Goal: Check status: Check status

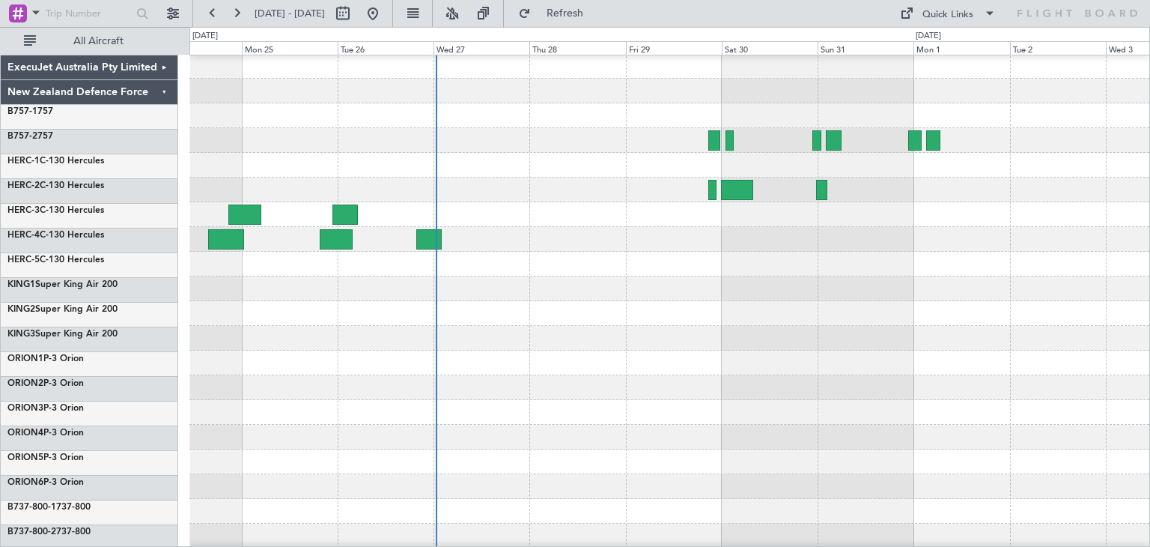
scroll to position [2, 0]
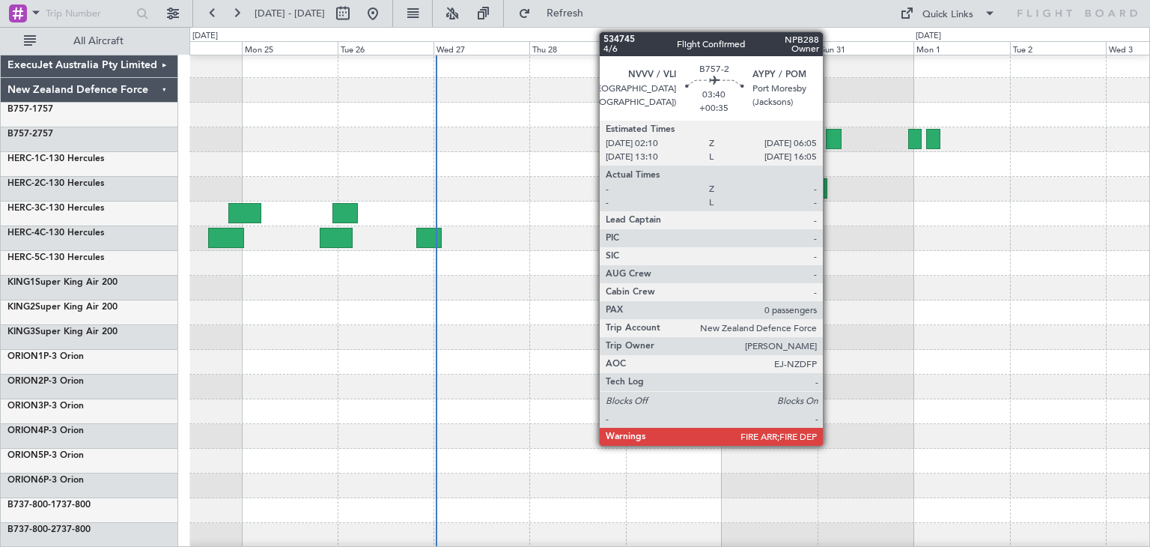
click at [830, 136] on div at bounding box center [834, 139] width 16 height 20
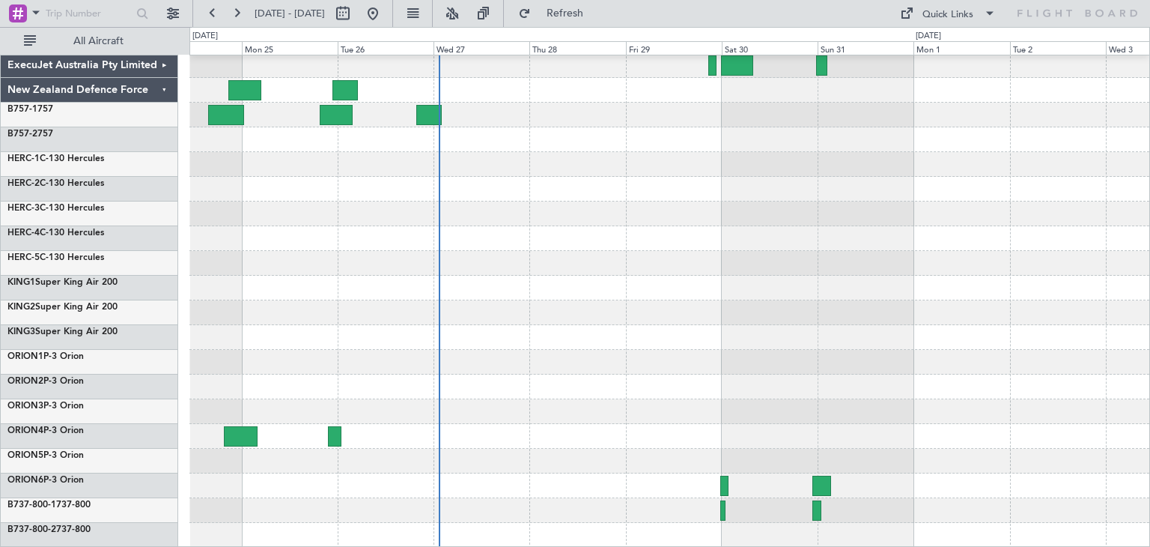
scroll to position [126, 0]
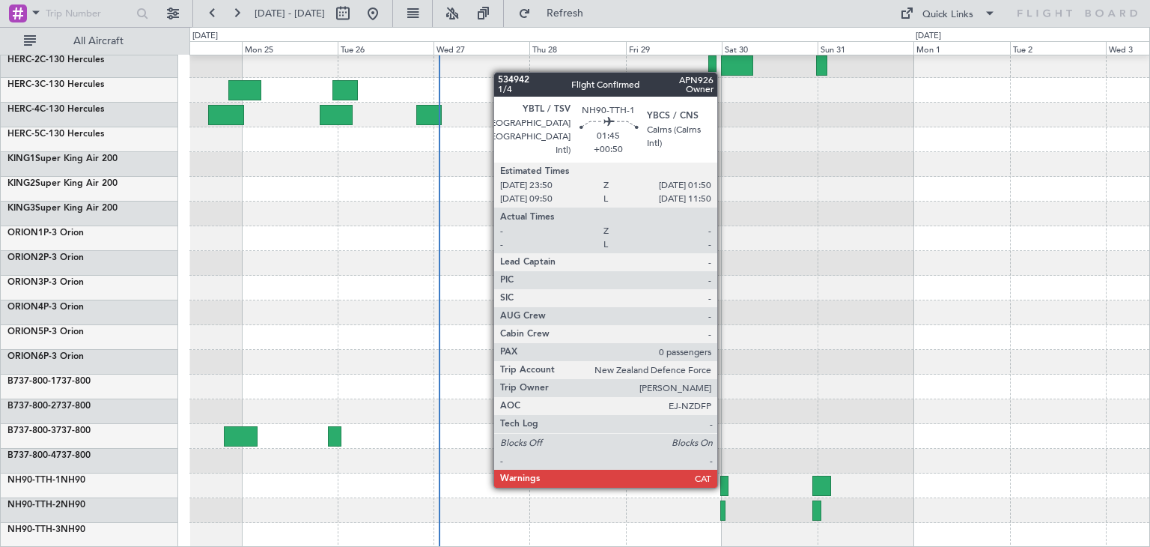
click at [724, 485] on div at bounding box center [724, 486] width 8 height 20
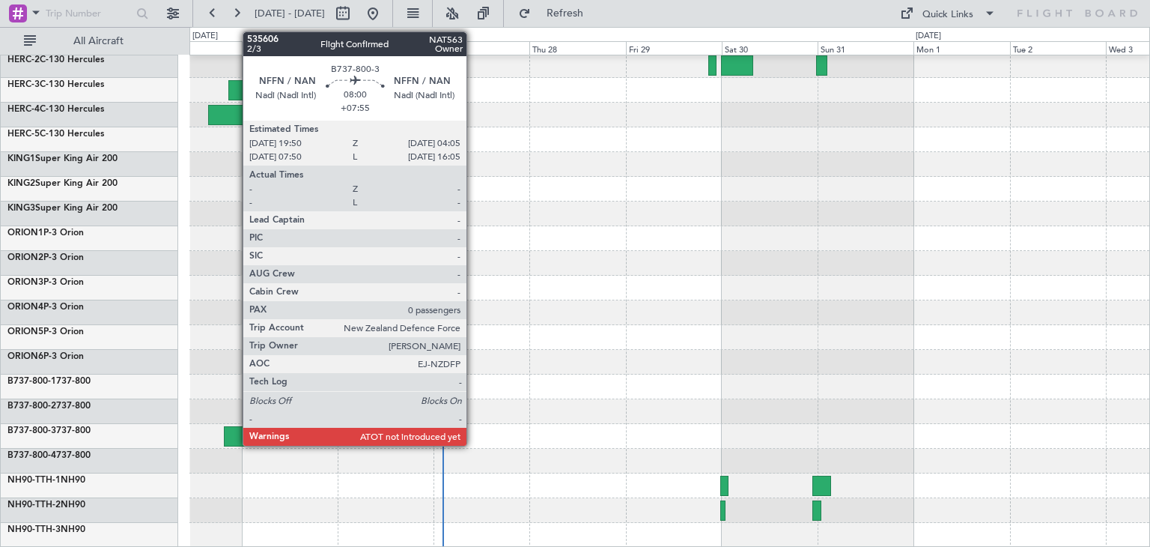
click at [235, 432] on div at bounding box center [241, 436] width 34 height 20
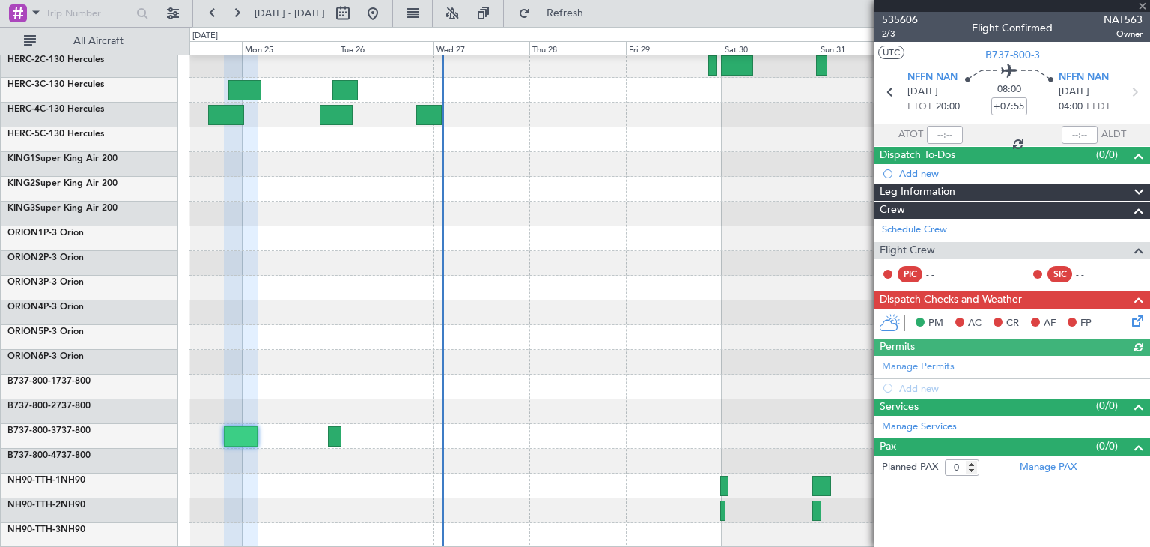
click at [1141, 7] on div at bounding box center [1013, 6] width 276 height 12
click at [1141, 5] on div at bounding box center [1013, 6] width 276 height 12
click at [1141, 5] on span at bounding box center [1142, 6] width 15 height 13
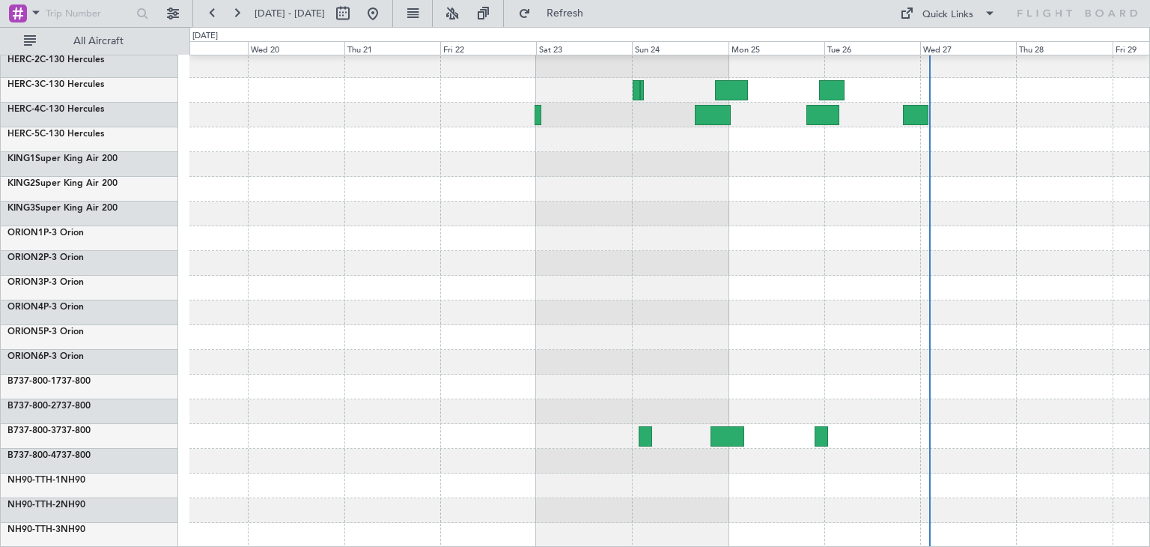
click at [857, 271] on div at bounding box center [669, 239] width 960 height 618
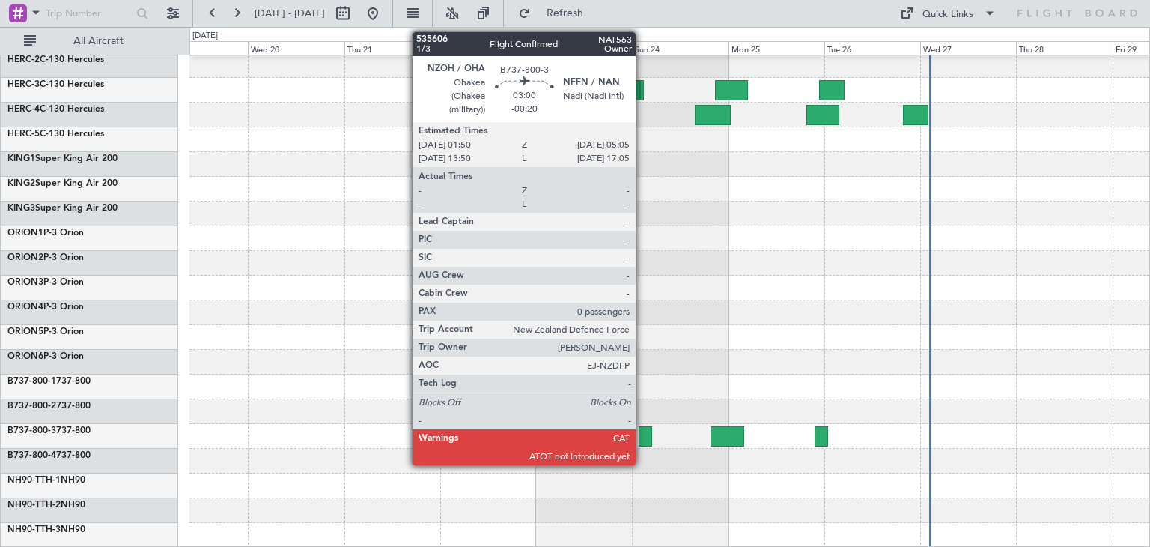
click at [643, 432] on div at bounding box center [645, 436] width 13 height 20
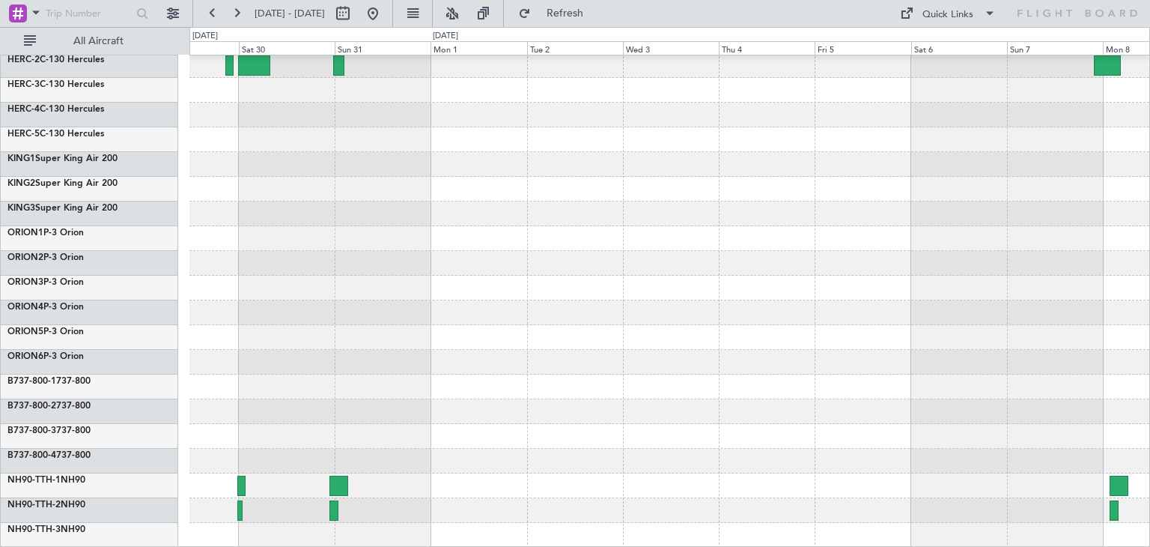
click at [51, 169] on div "ExecuJet Australia Pty Limited New Zealand Defence Force B757-1 757 B757-2 757 …" at bounding box center [575, 287] width 1150 height 520
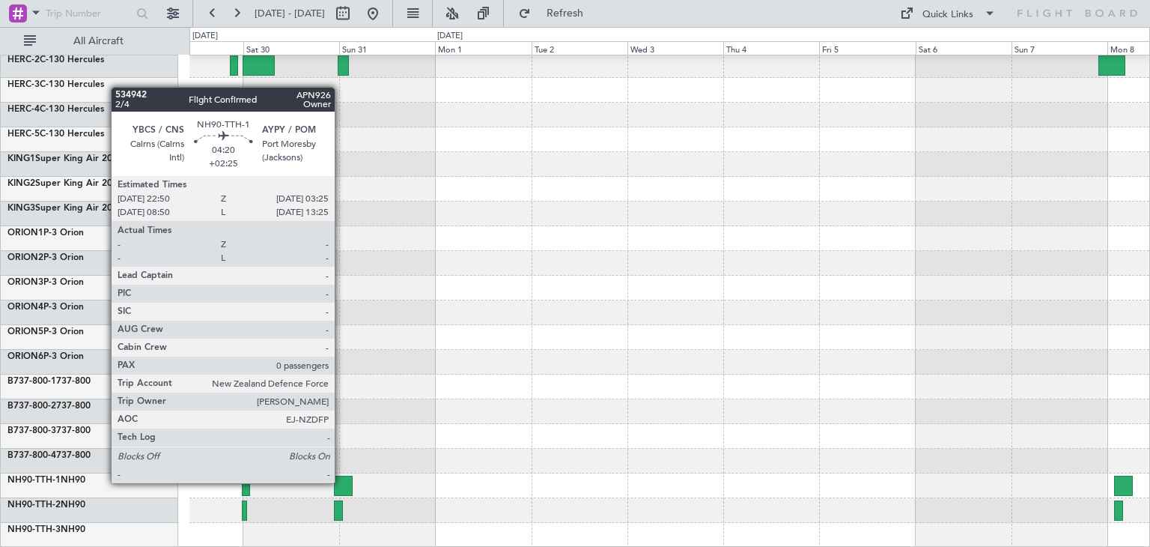
click at [342, 482] on div at bounding box center [343, 486] width 19 height 20
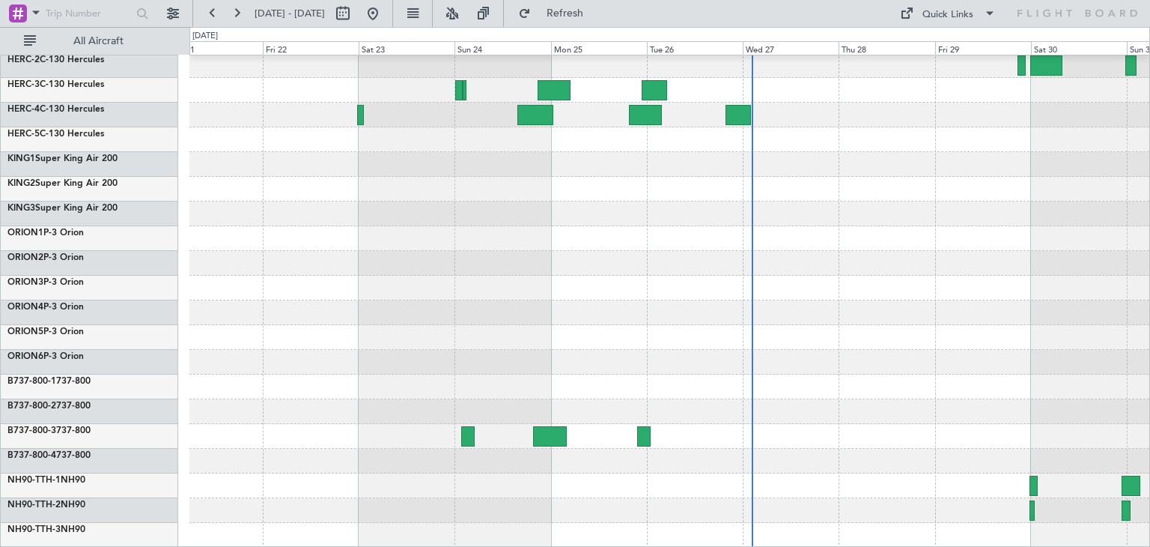
click at [1098, 312] on div at bounding box center [669, 239] width 960 height 618
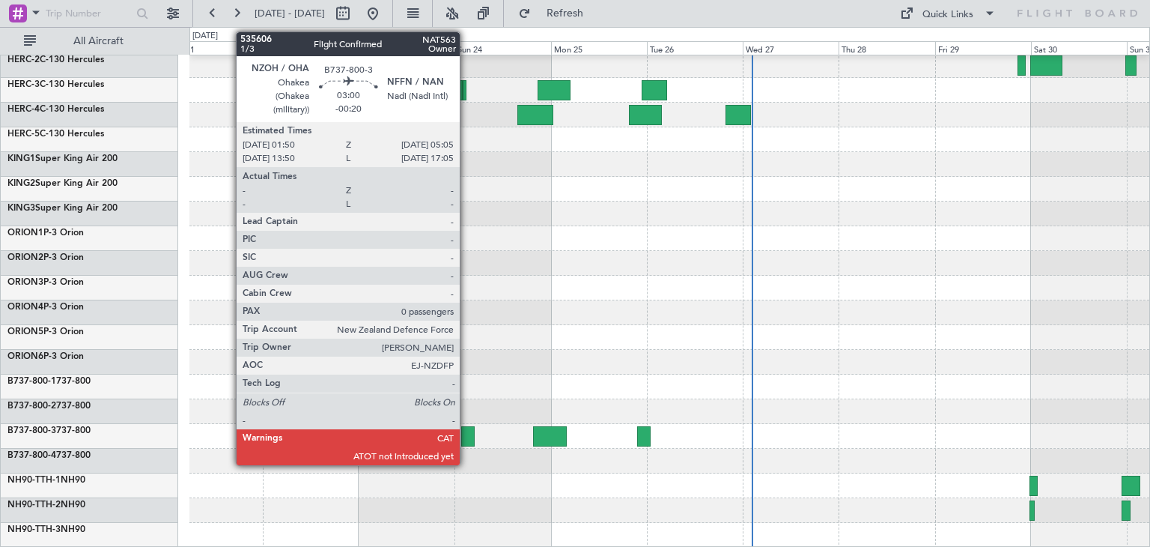
click at [467, 437] on div at bounding box center [467, 436] width 13 height 20
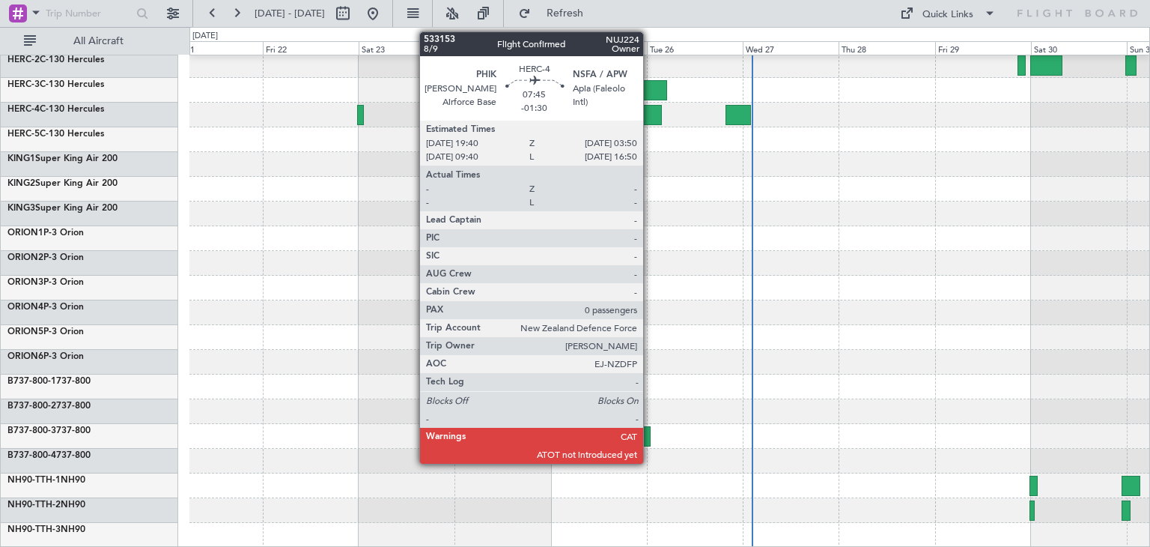
click at [650, 109] on div at bounding box center [645, 115] width 33 height 20
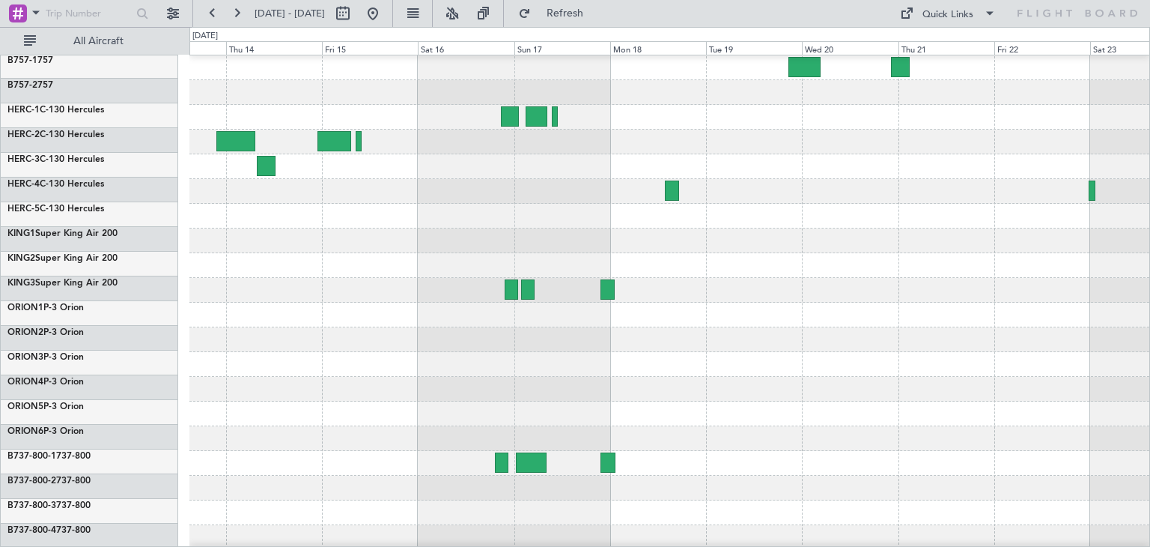
scroll to position [46, 0]
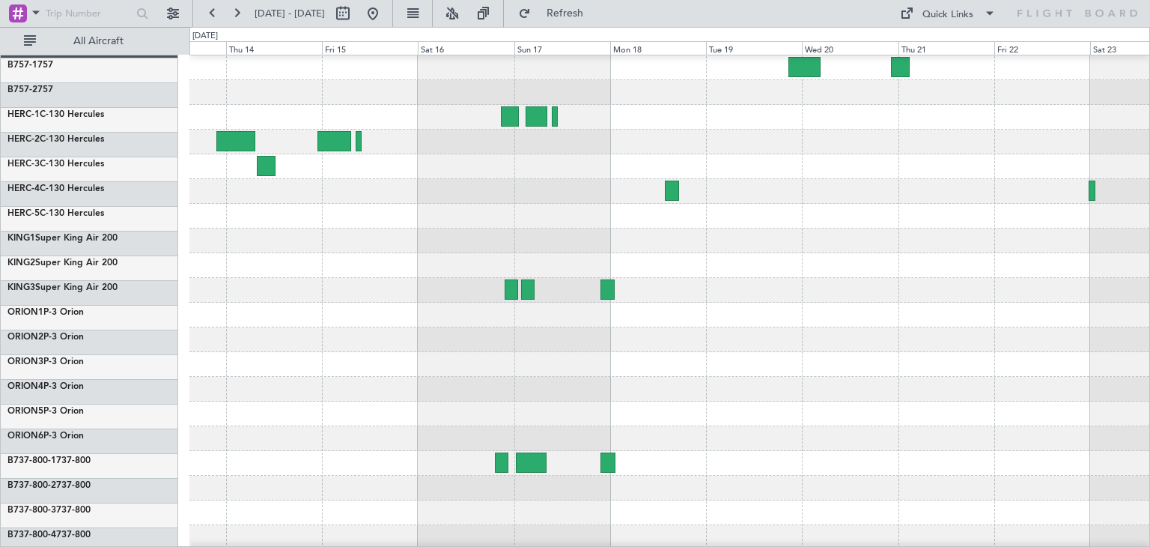
click at [1150, 326] on div "ExecuJet Australia Pty Limited New Zealand Defence Force B757-1 757 B757-2 757 …" at bounding box center [575, 287] width 1150 height 520
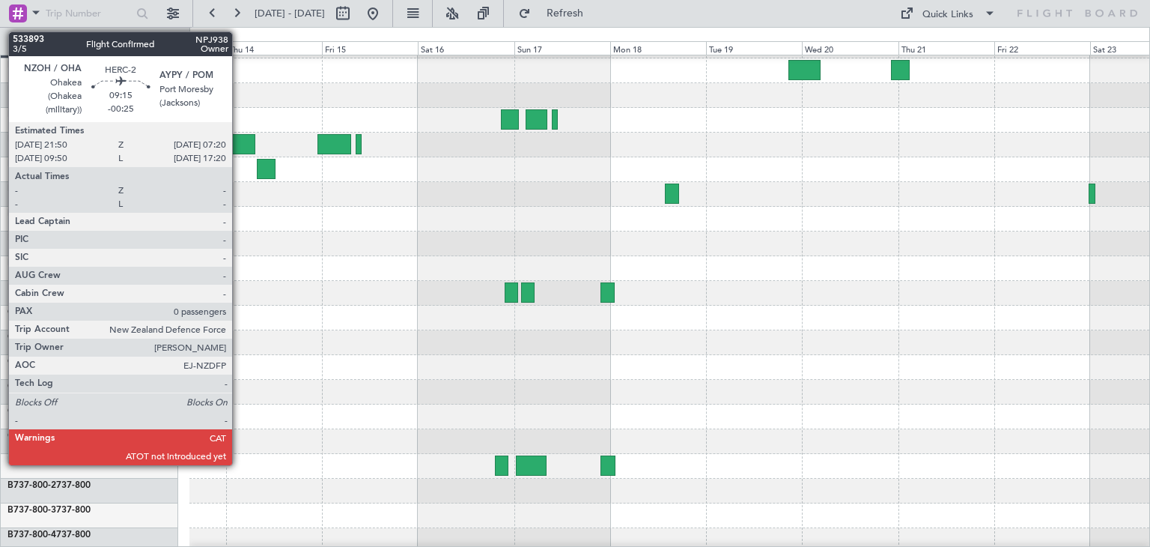
click at [239, 139] on div at bounding box center [235, 144] width 38 height 20
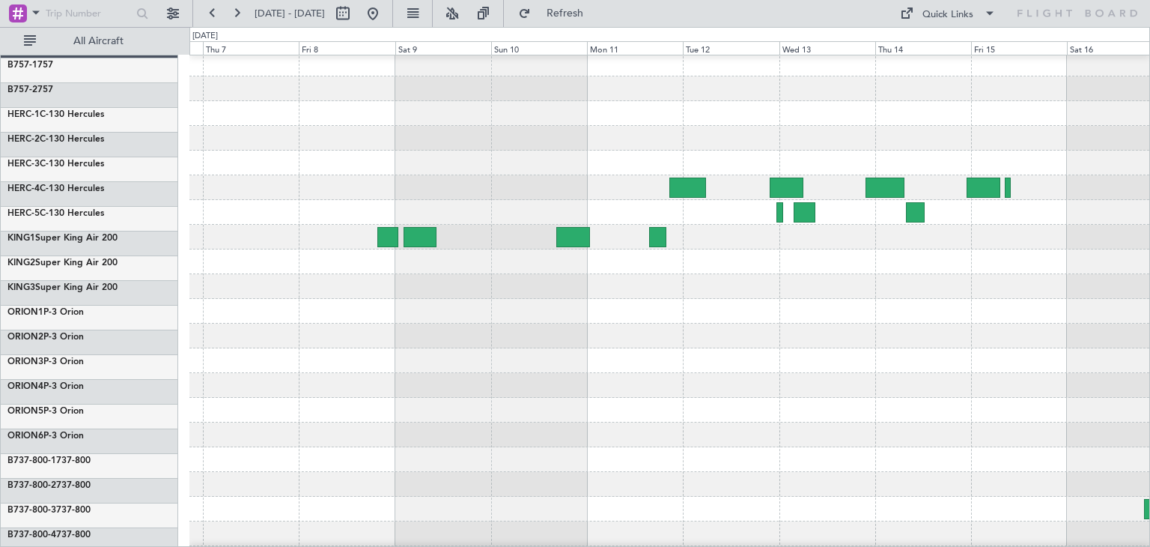
scroll to position [1, 0]
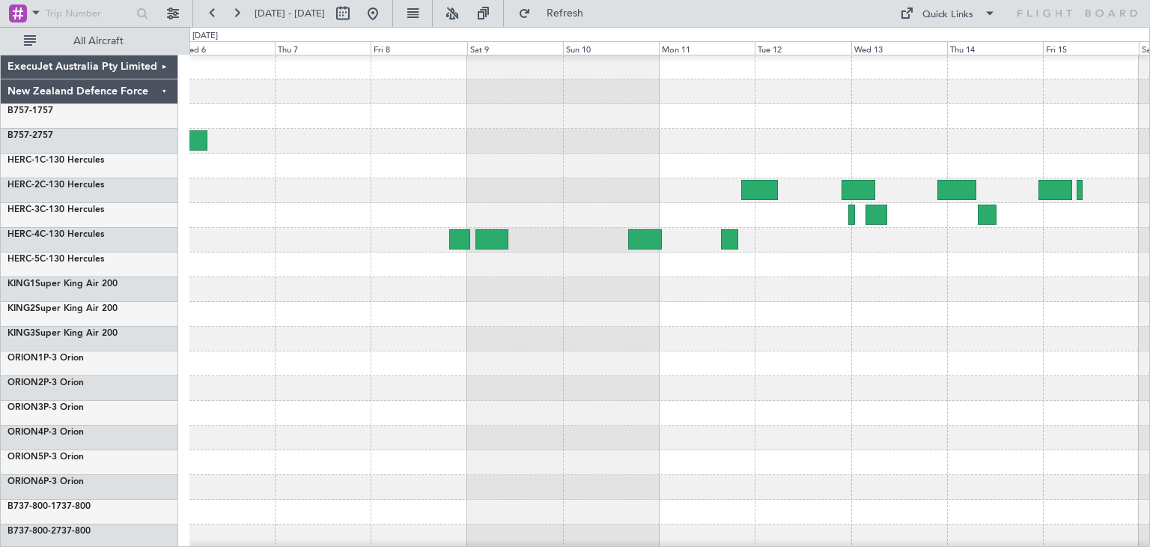
click at [1047, 336] on div at bounding box center [669, 339] width 960 height 25
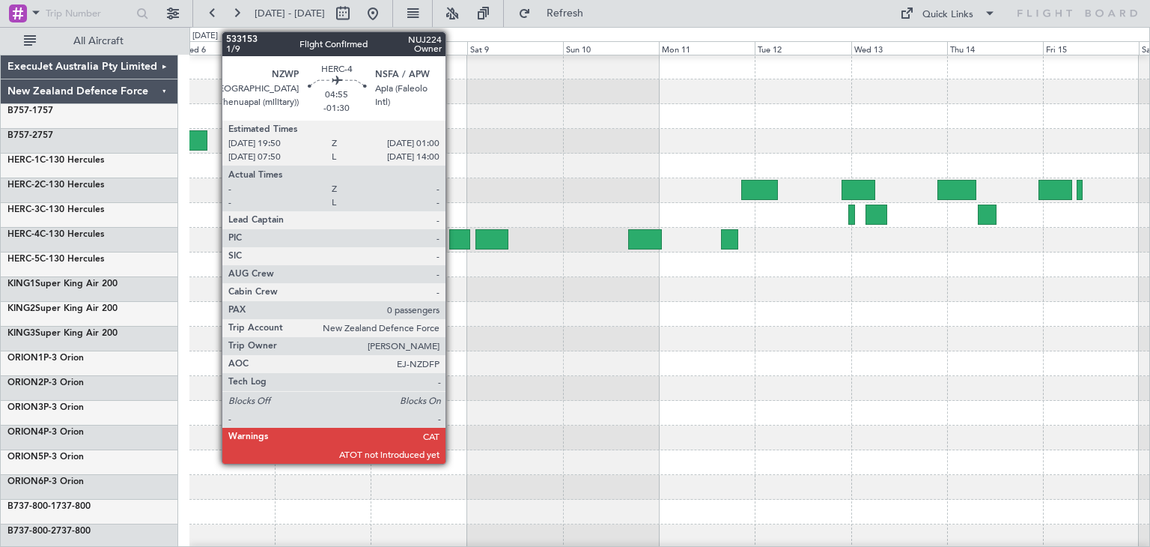
click at [452, 230] on div at bounding box center [459, 239] width 21 height 20
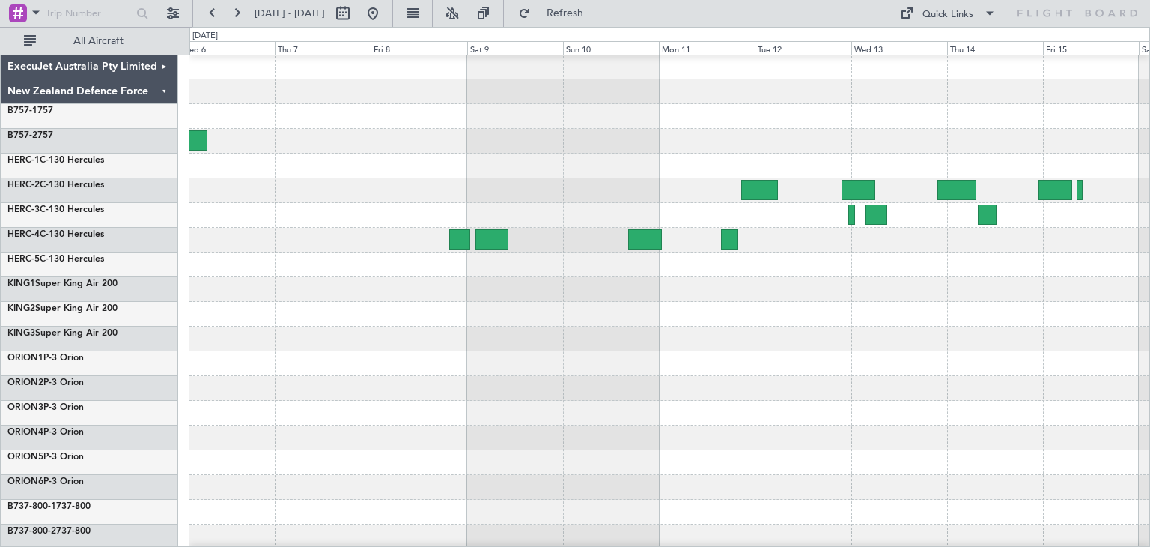
click at [0, 260] on html "[DATE] - [DATE] Refresh Quick Links All Aircraft ExecuJet Australia Pty Limited…" at bounding box center [575, 273] width 1150 height 547
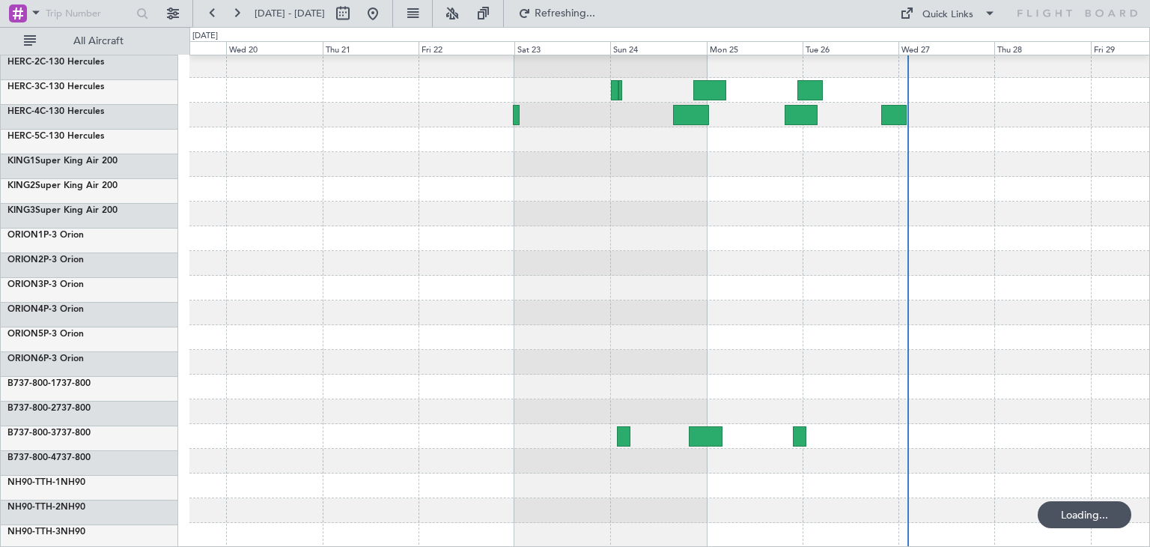
scroll to position [126, 0]
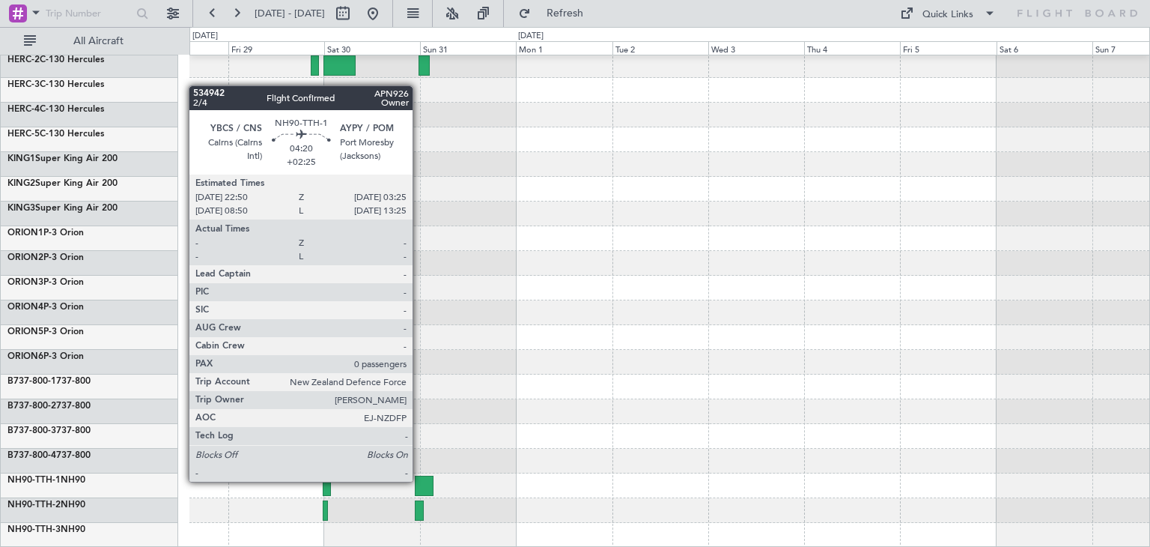
click at [419, 480] on div at bounding box center [424, 486] width 19 height 20
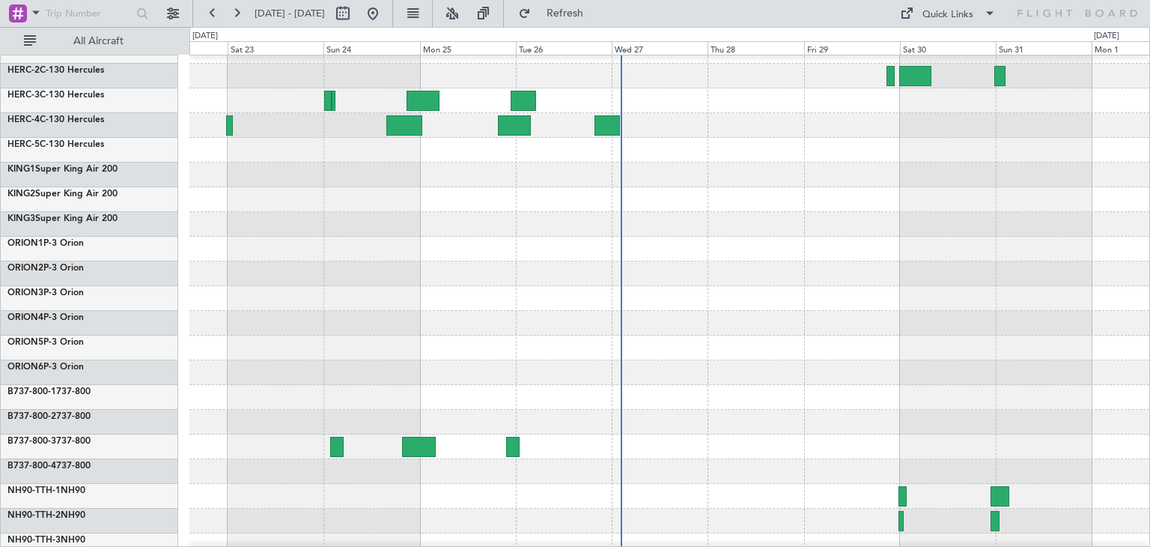
click at [899, 306] on div at bounding box center [669, 298] width 960 height 25
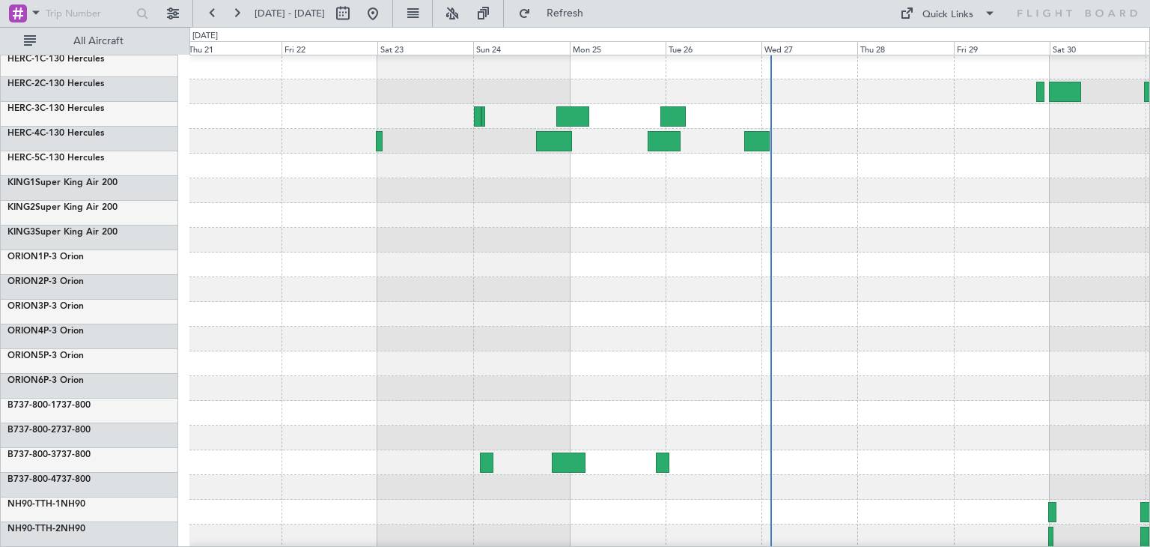
scroll to position [99, 0]
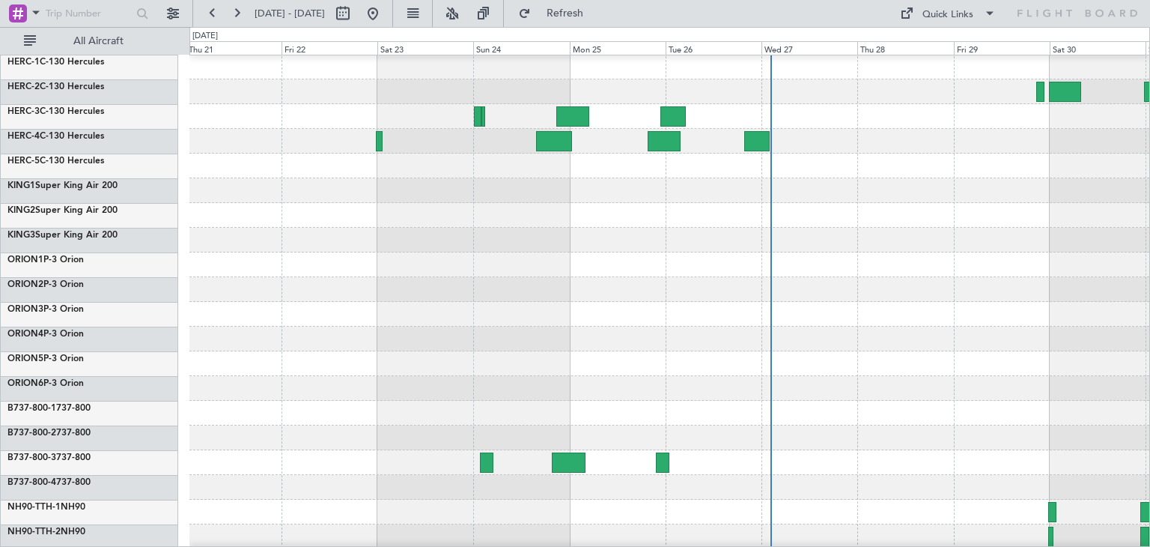
click at [563, 207] on div at bounding box center [669, 215] width 960 height 25
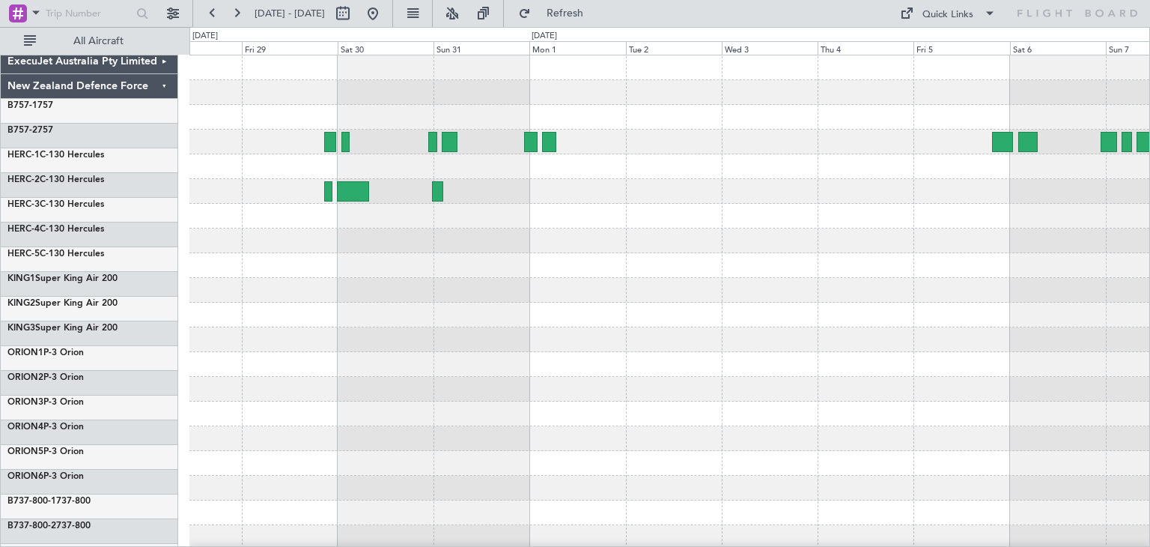
scroll to position [0, 0]
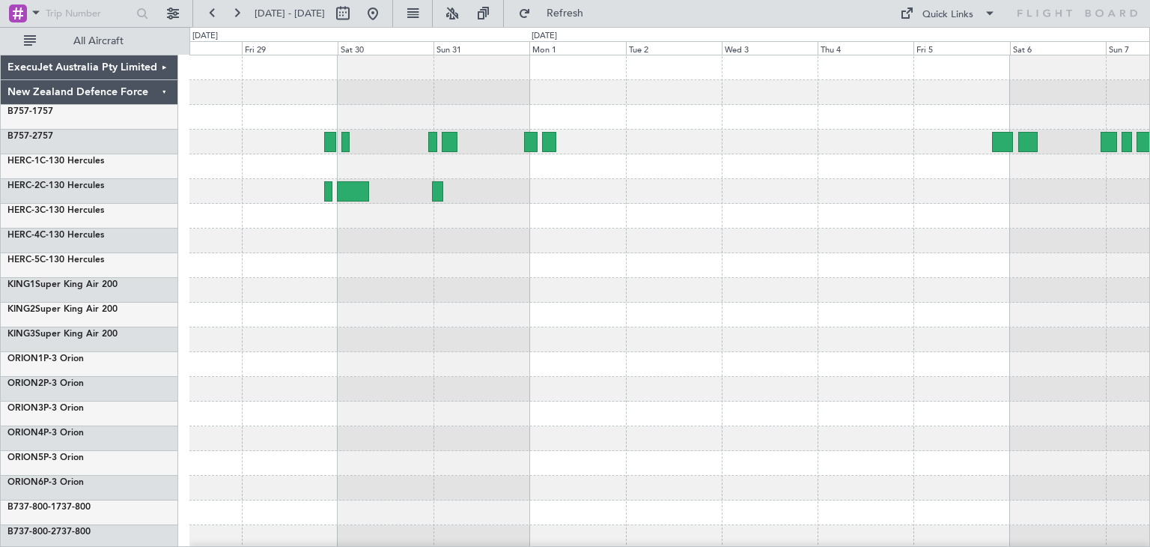
click at [180, 342] on div "ExecuJet Australia Pty Limited New Zealand Defence Force B757-1 757 B757-2 757 …" at bounding box center [575, 287] width 1150 height 520
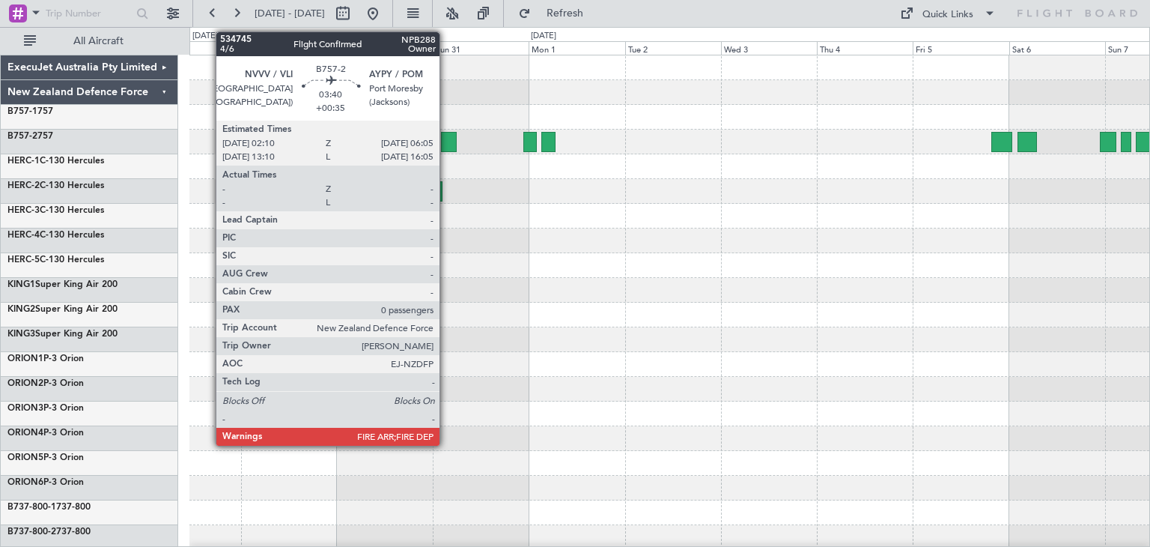
click at [446, 141] on div at bounding box center [449, 142] width 16 height 20
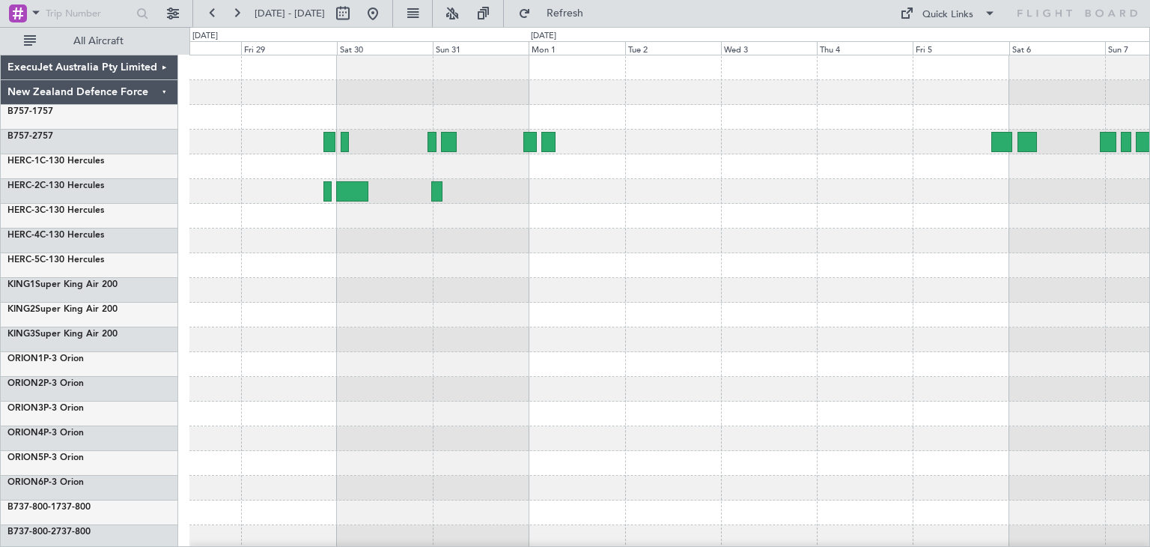
scroll to position [126, 0]
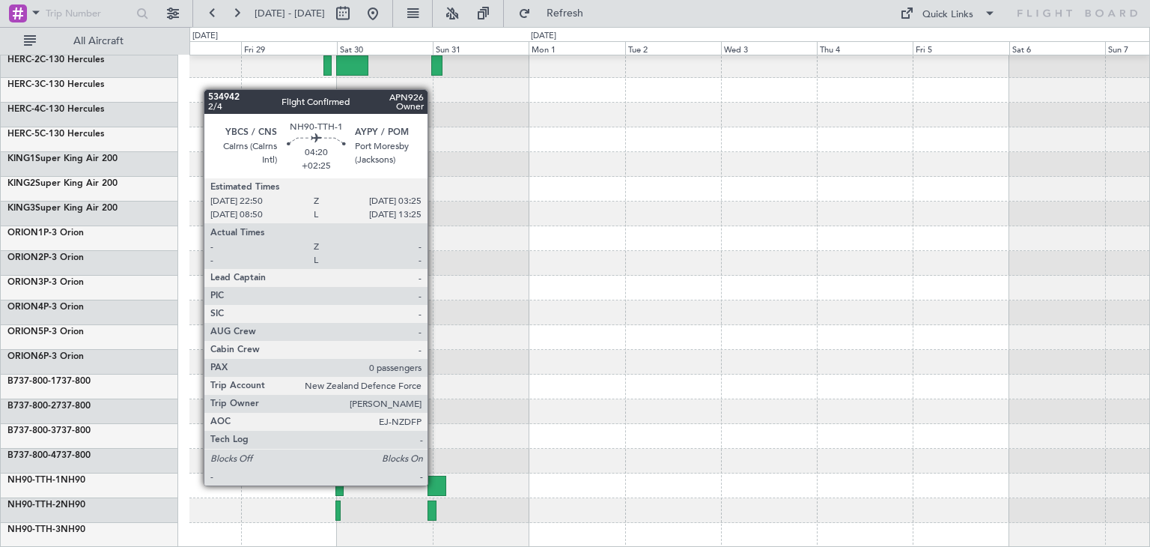
click at [434, 484] on div at bounding box center [437, 486] width 19 height 20
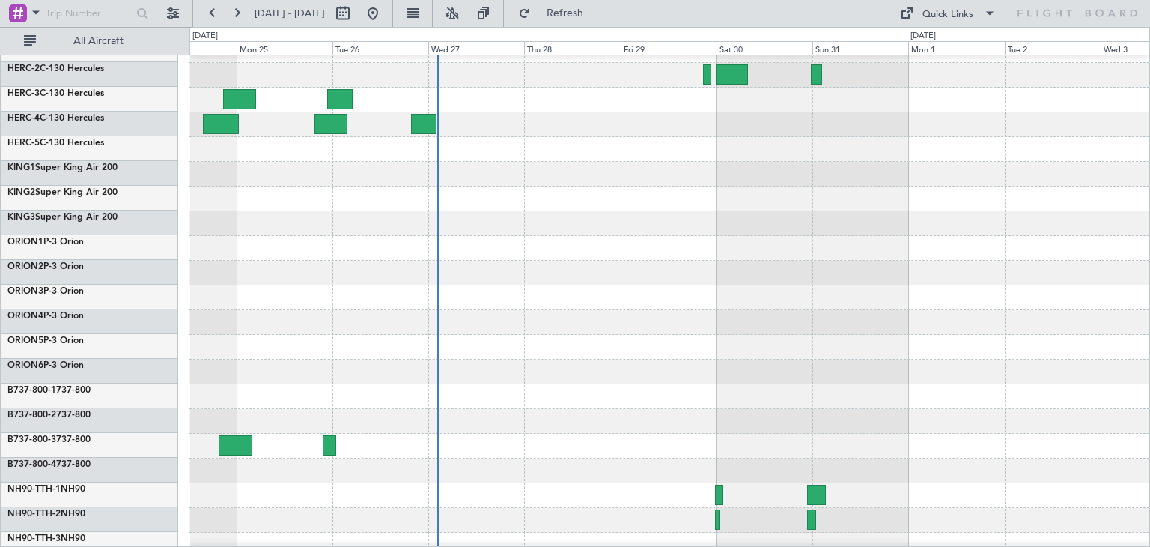
scroll to position [115, 0]
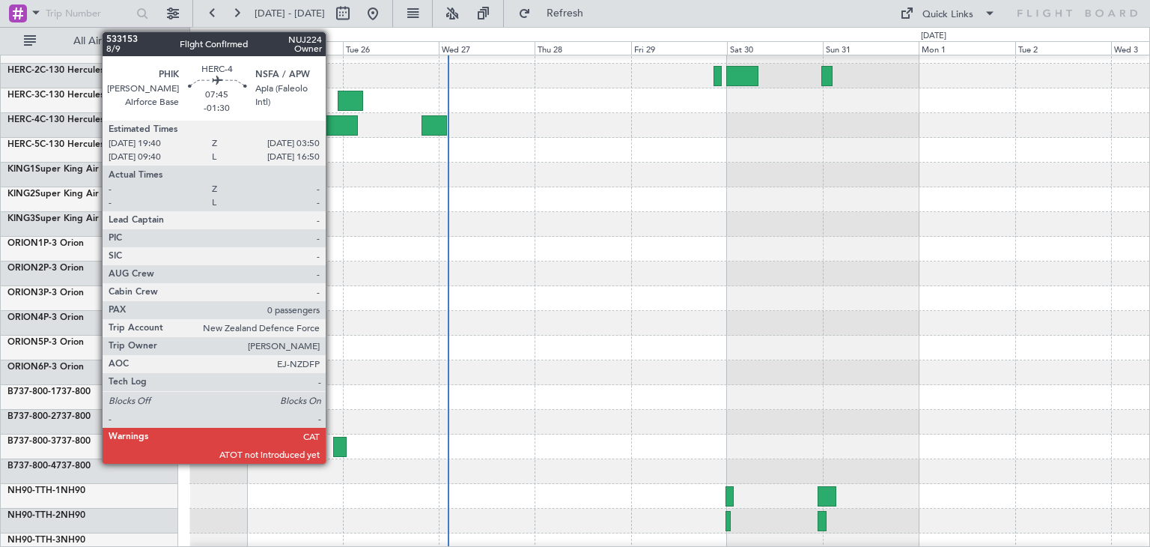
click at [333, 121] on div at bounding box center [341, 125] width 33 height 20
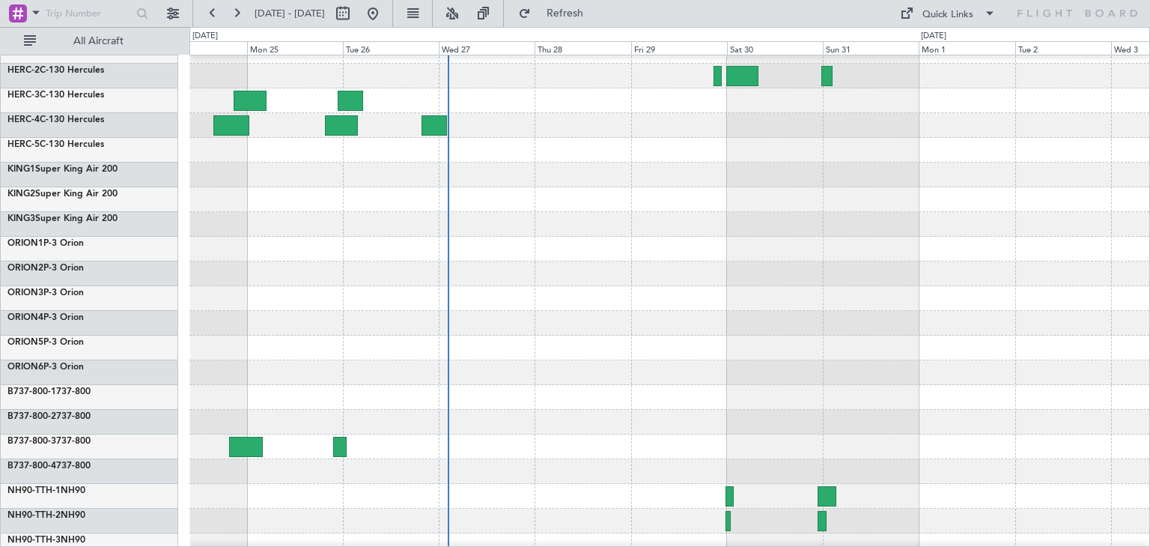
scroll to position [126, 0]
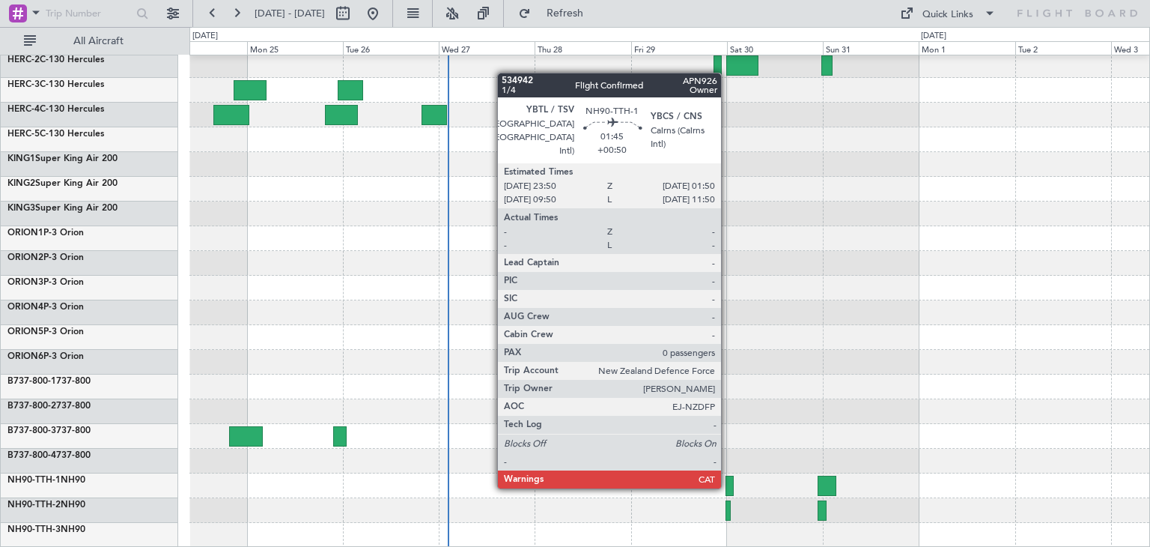
click at [728, 485] on div at bounding box center [730, 486] width 8 height 20
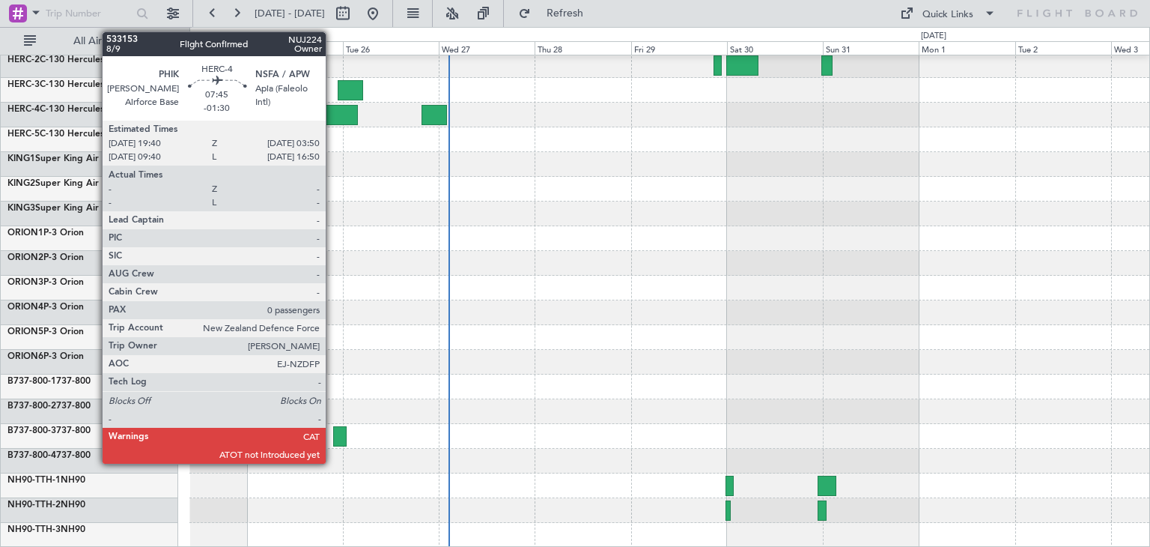
click at [333, 109] on div at bounding box center [341, 115] width 33 height 20
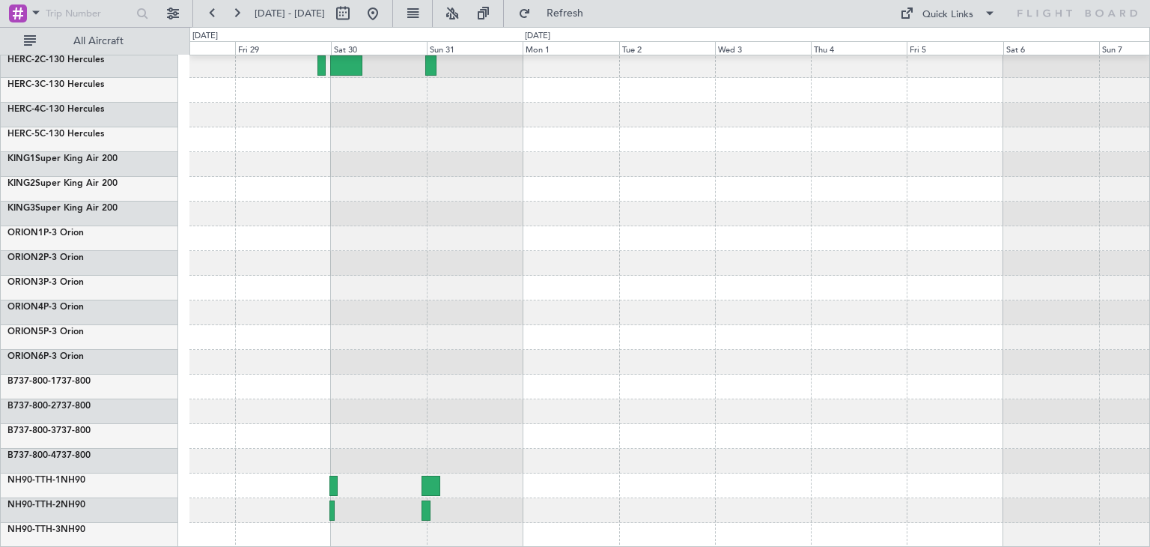
click at [540, 267] on div at bounding box center [669, 239] width 960 height 618
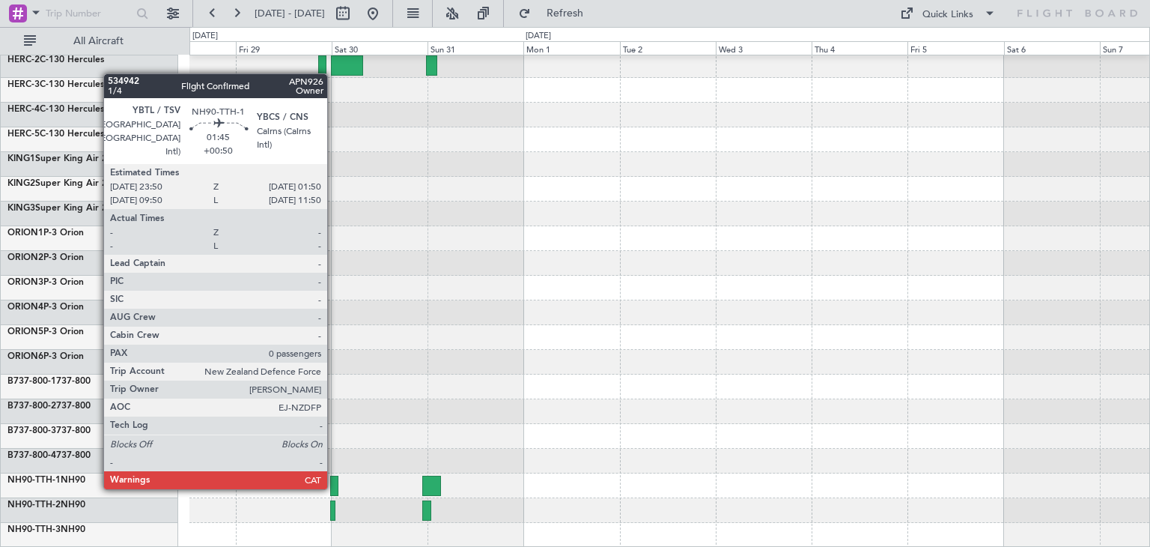
click at [334, 486] on div at bounding box center [334, 486] width 8 height 20
click at [333, 486] on div at bounding box center [334, 486] width 8 height 20
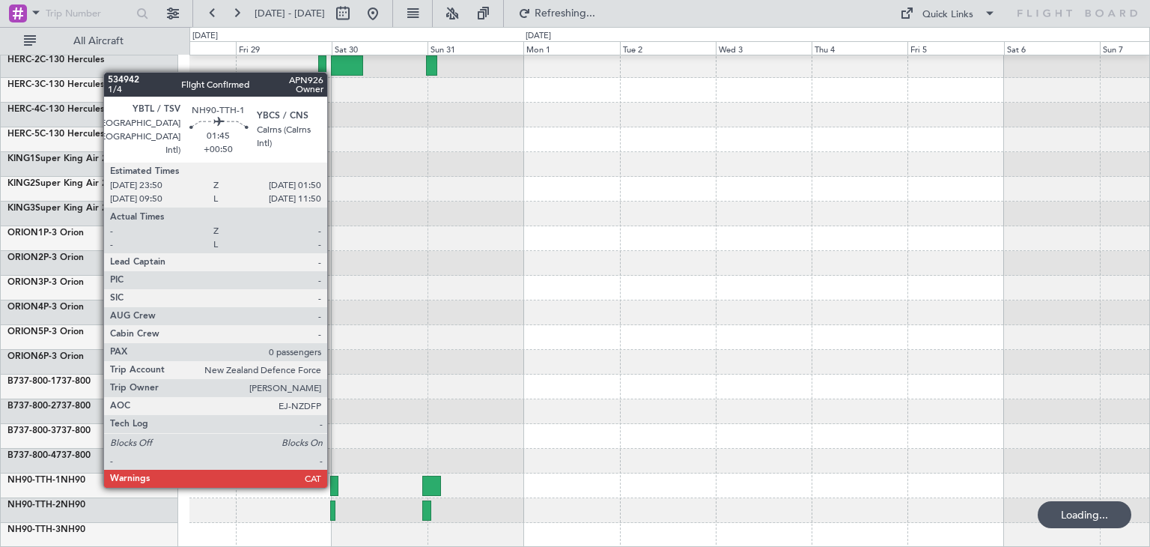
click at [334, 485] on div at bounding box center [334, 486] width 8 height 20
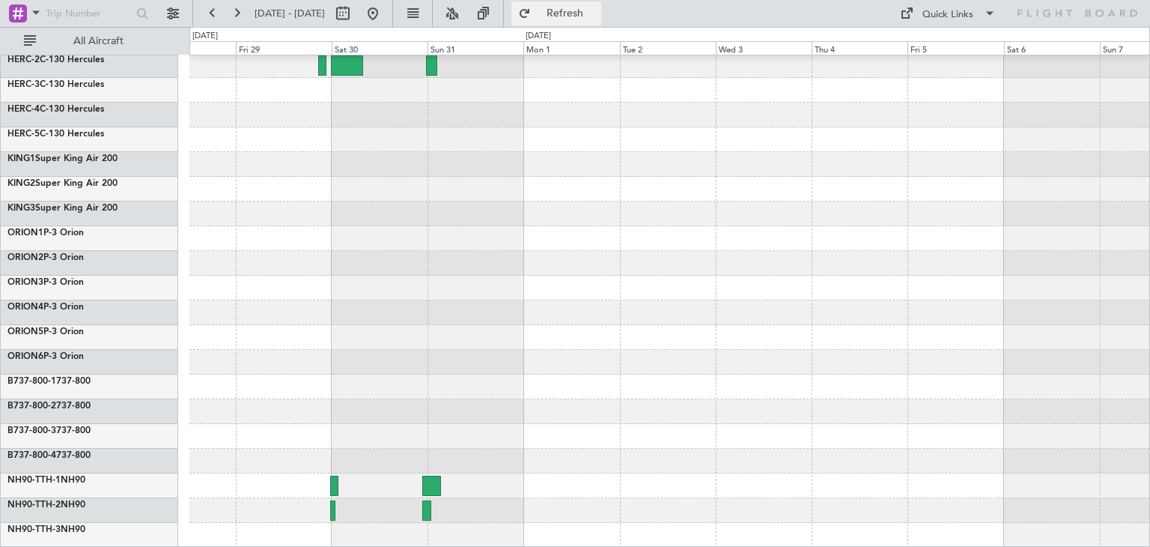
click at [596, 13] on span "Refresh" at bounding box center [565, 13] width 63 height 10
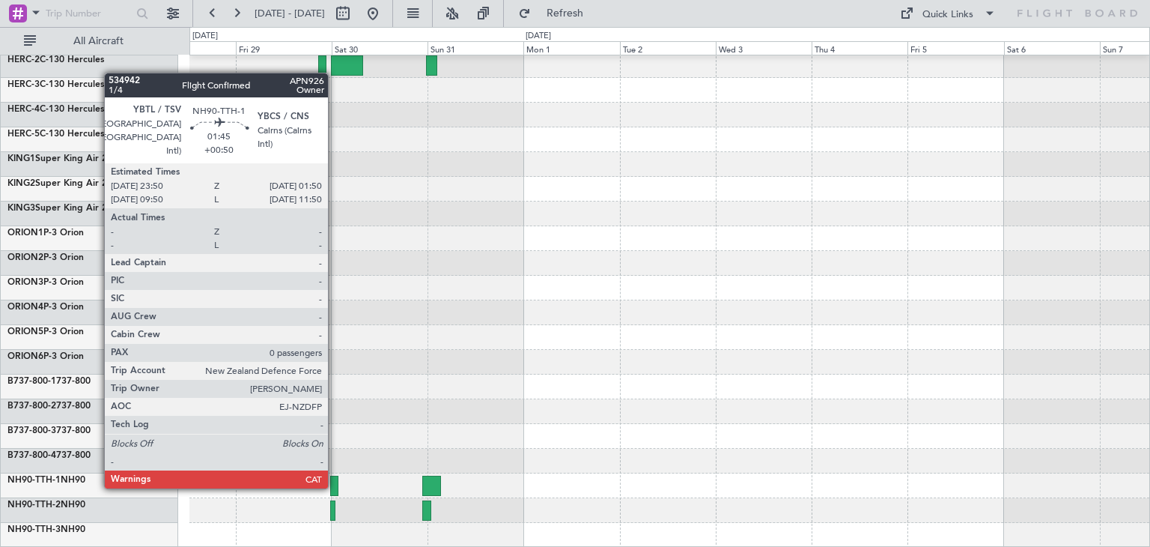
click at [335, 485] on div at bounding box center [334, 486] width 8 height 20
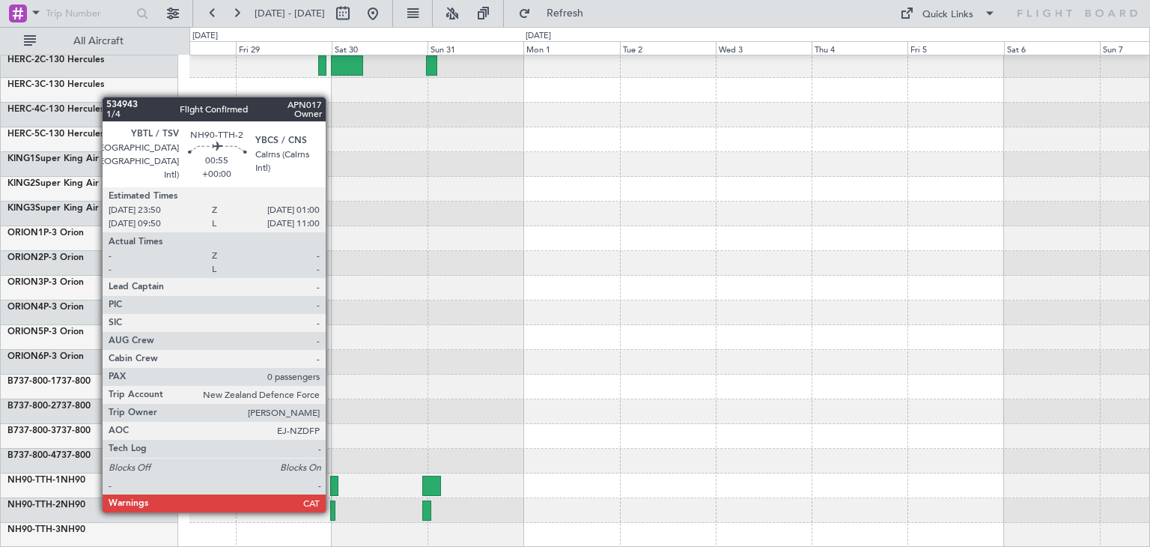
click at [333, 509] on div at bounding box center [332, 510] width 5 height 20
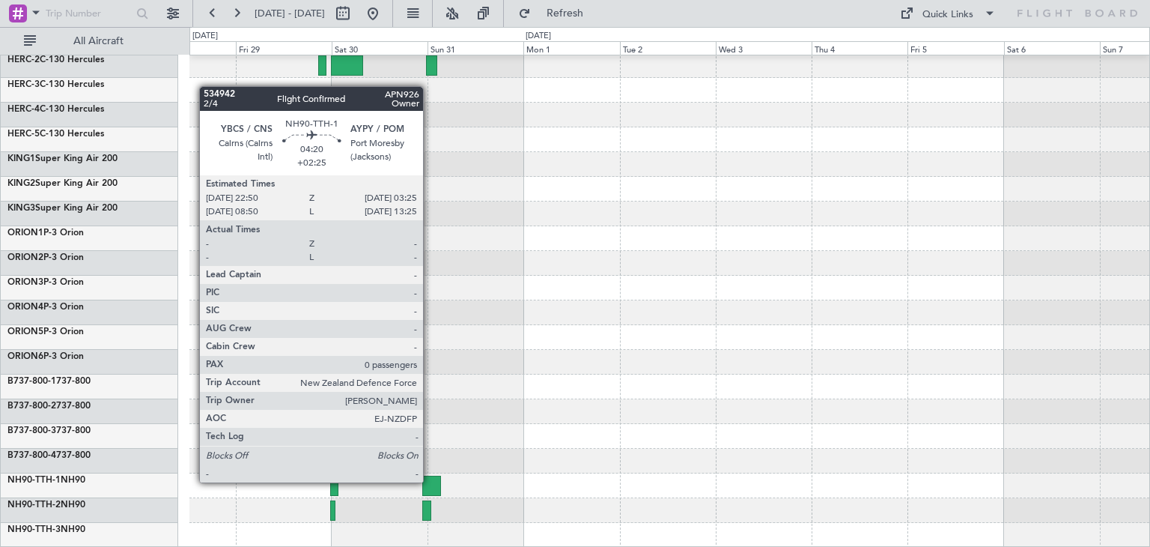
click at [430, 481] on div at bounding box center [431, 486] width 19 height 20
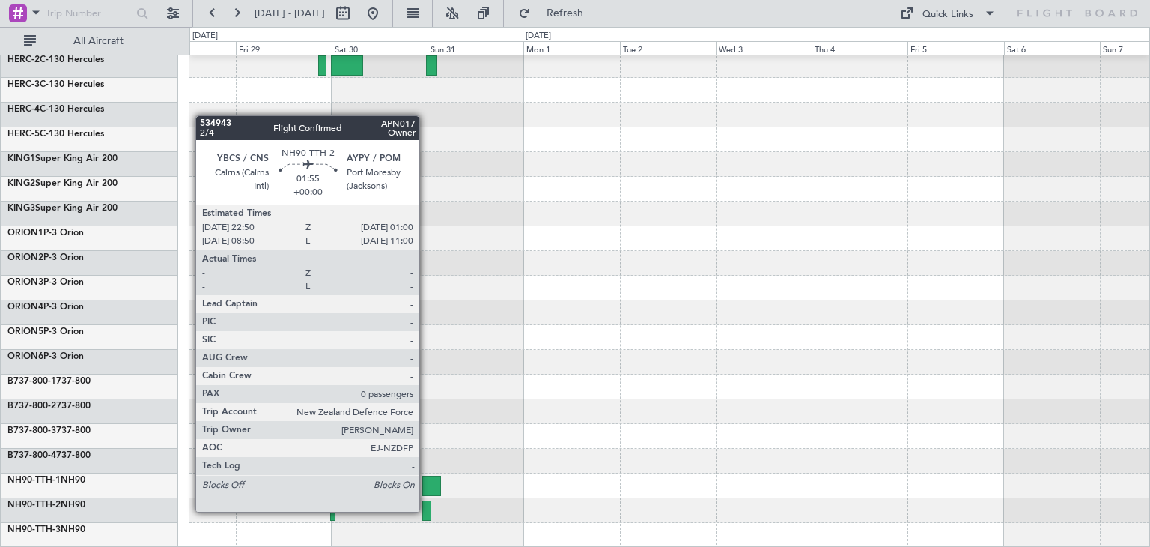
click at [426, 510] on div at bounding box center [426, 510] width 9 height 20
click at [427, 510] on div at bounding box center [426, 510] width 9 height 20
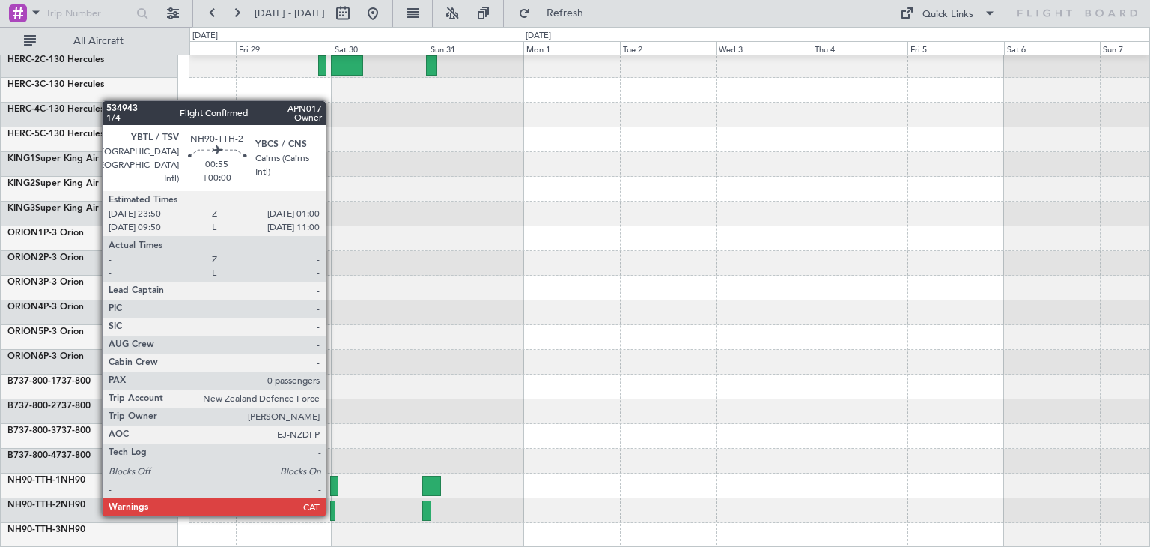
click at [333, 513] on div at bounding box center [332, 510] width 5 height 20
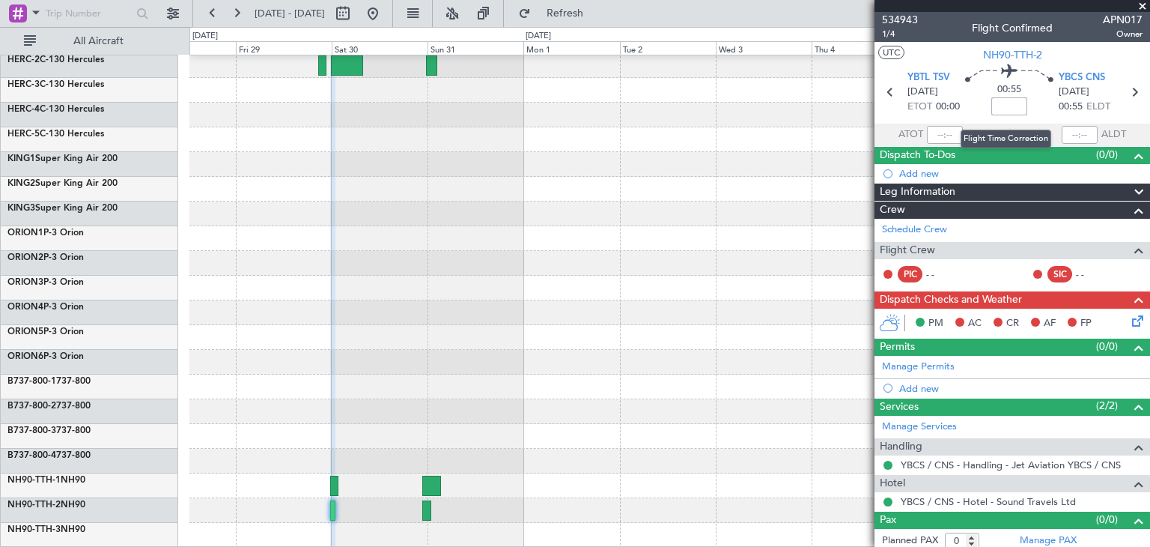
click at [1001, 106] on input at bounding box center [1010, 106] width 36 height 18
type input "+00:00"
drag, startPoint x: 989, startPoint y: 105, endPoint x: 1046, endPoint y: 105, distance: 56.2
click at [1046, 105] on div "00:55 +00:00" at bounding box center [1009, 91] width 99 height 55
type input "+00:50"
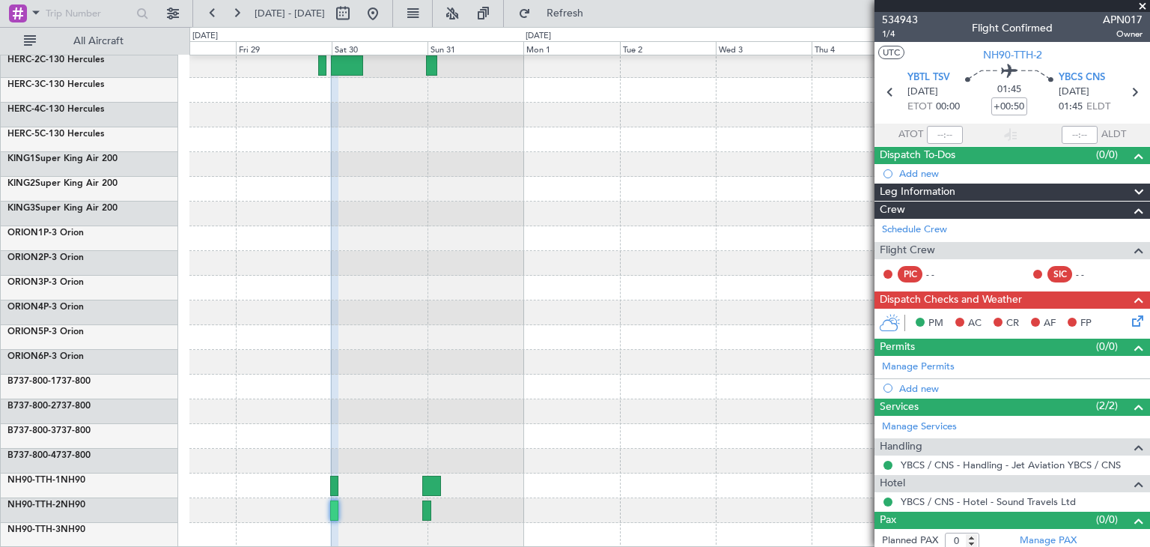
click at [1144, 4] on span at bounding box center [1142, 6] width 15 height 13
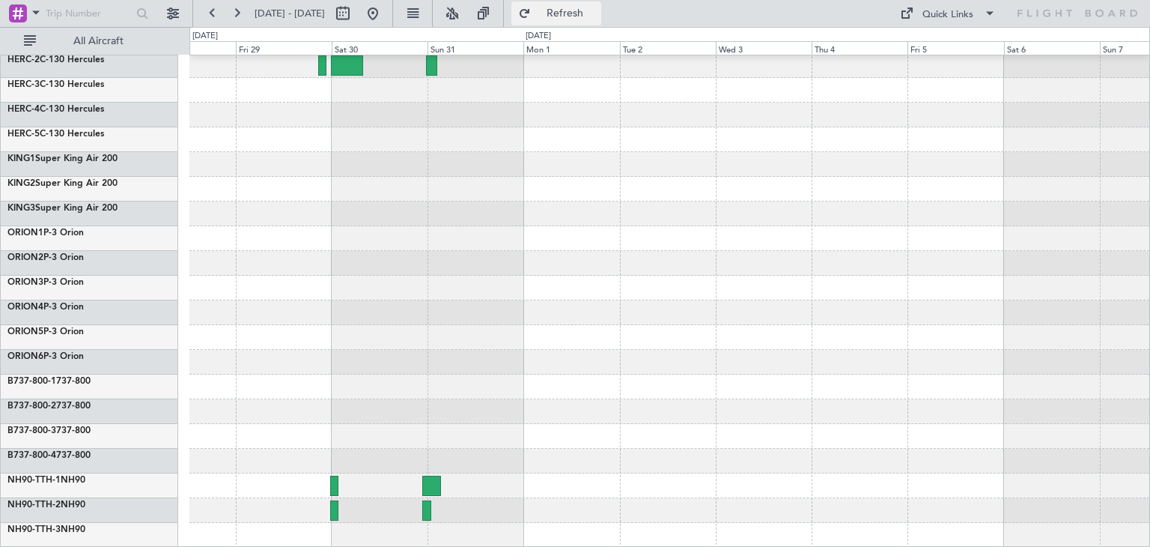
click at [597, 11] on span "Refresh" at bounding box center [565, 13] width 63 height 10
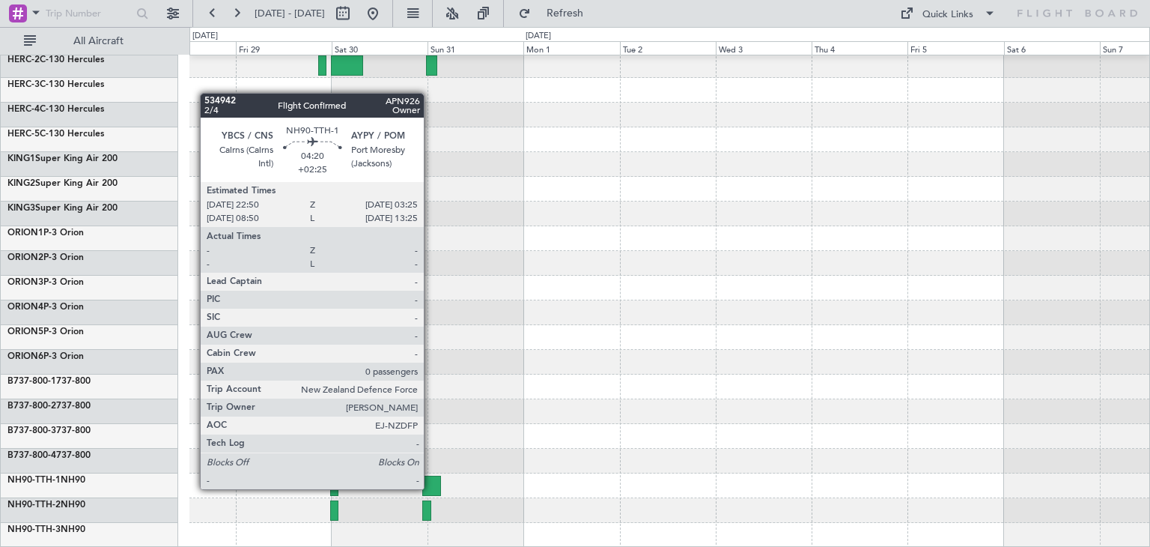
click at [431, 488] on div at bounding box center [431, 486] width 19 height 20
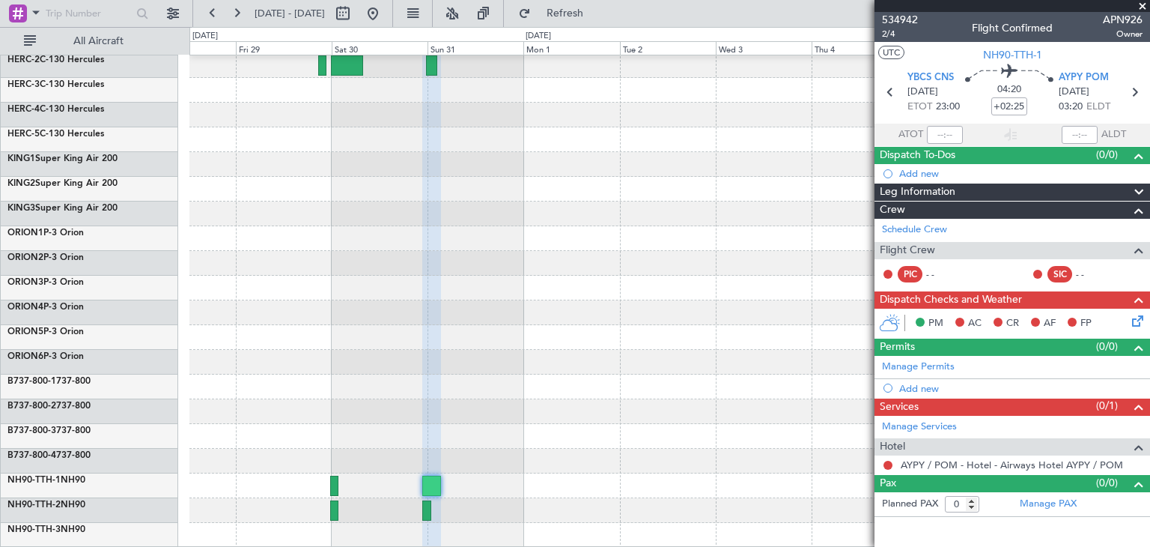
click at [1144, 4] on span at bounding box center [1142, 6] width 15 height 13
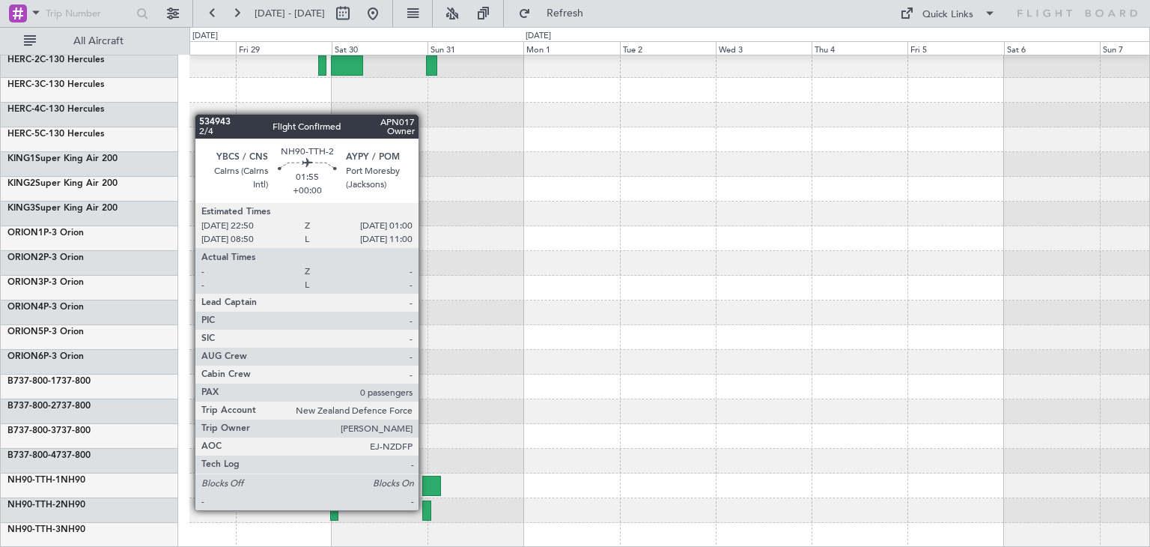
click at [425, 509] on div at bounding box center [426, 510] width 9 height 20
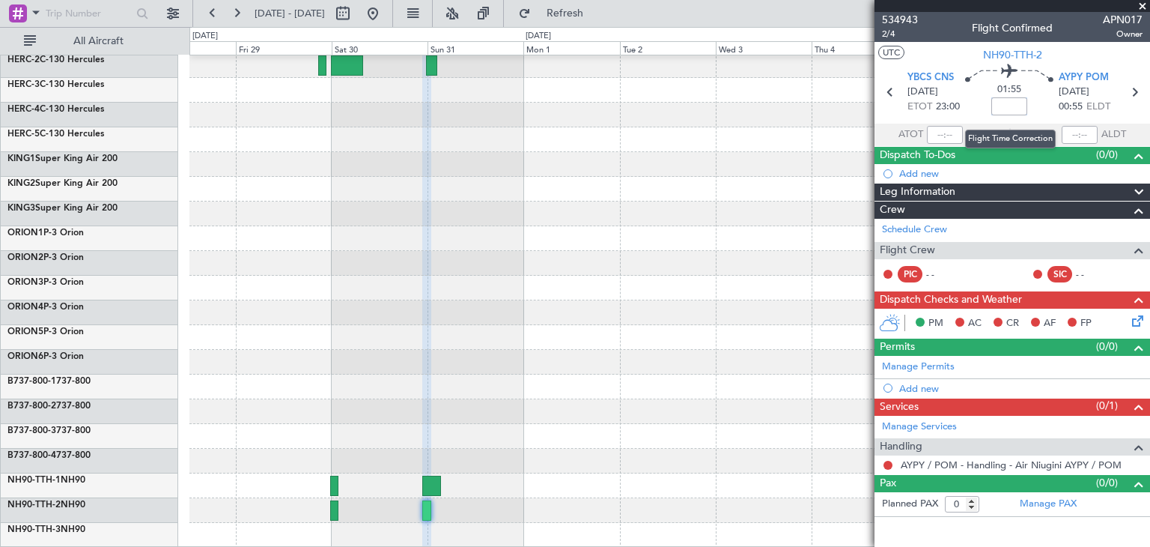
click at [1012, 111] on input at bounding box center [1010, 106] width 36 height 18
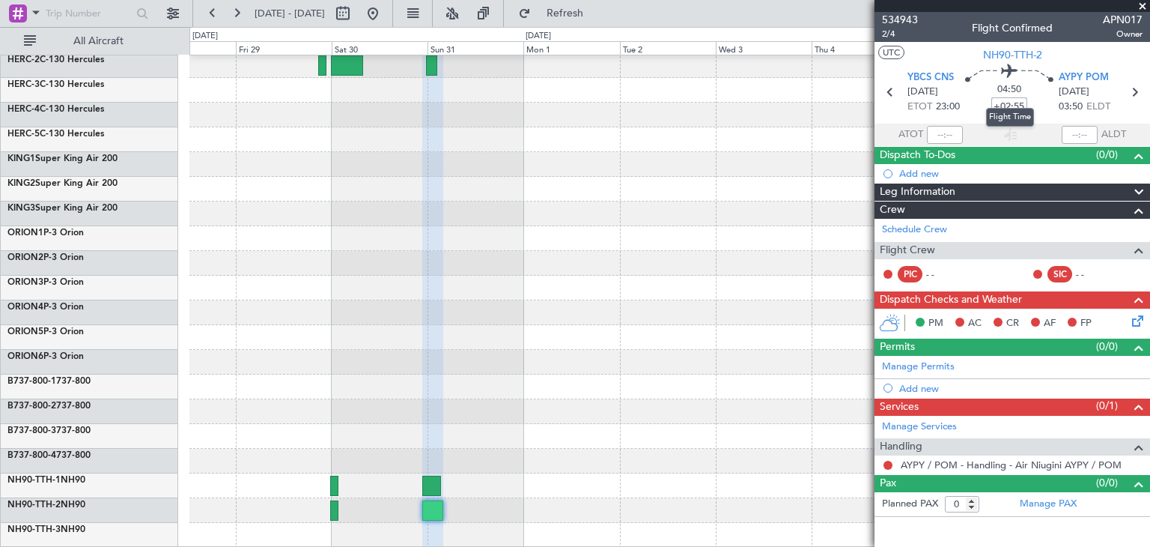
type input "+02:55"
click at [995, 103] on mat-tooltip-component "Flight Time" at bounding box center [1010, 117] width 69 height 40
click at [1003, 103] on mat-tooltip-component "Flight Time" at bounding box center [1010, 117] width 69 height 40
click at [1049, 106] on div "04:50 +02:55" at bounding box center [1009, 91] width 99 height 55
type input "+00:00"
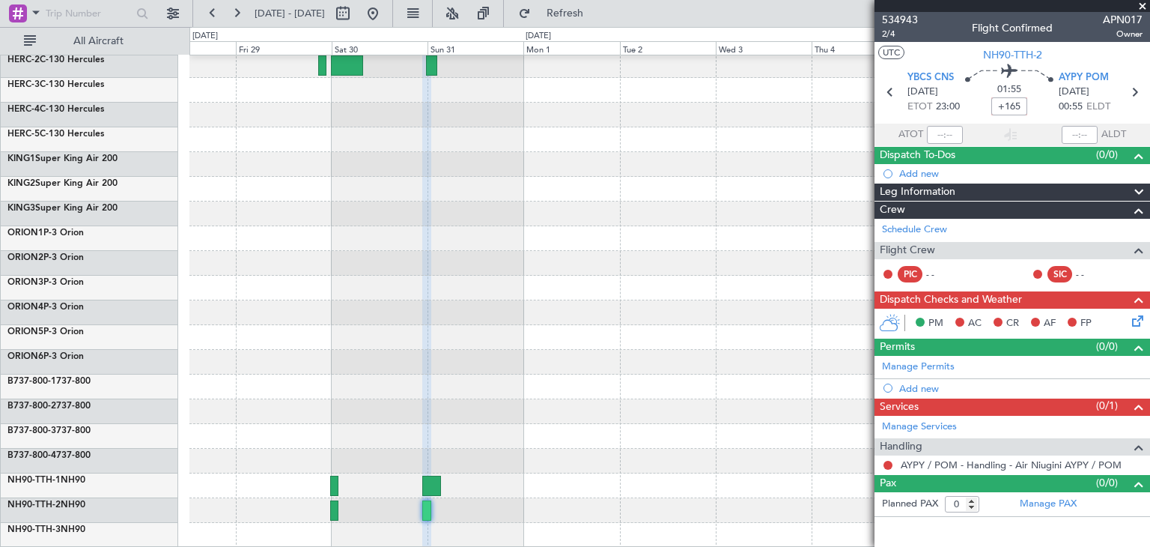
type input "+02:45"
drag, startPoint x: 993, startPoint y: 106, endPoint x: 1031, endPoint y: 106, distance: 38.2
click at [1031, 106] on div "04:40 +02:45" at bounding box center [1009, 91] width 99 height 55
type input "+00:00"
type input "+02:25"
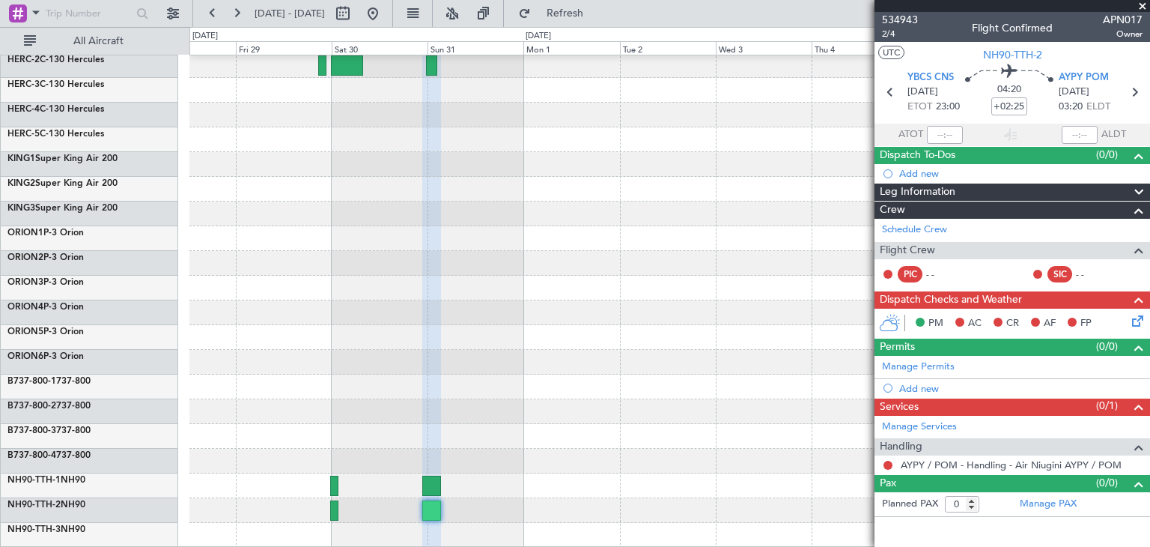
click at [1141, 1] on span at bounding box center [1142, 6] width 15 height 13
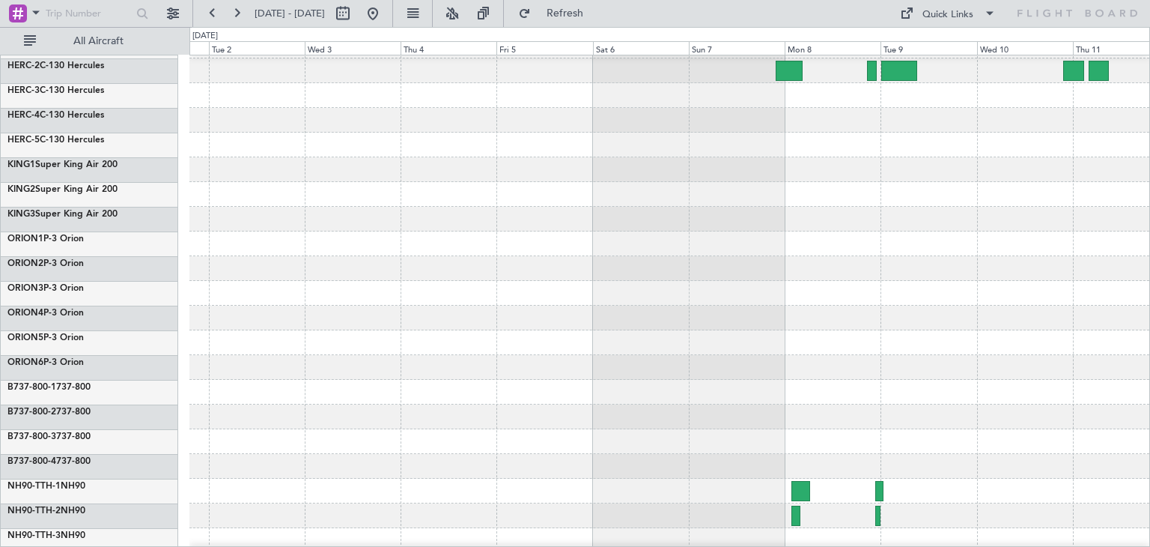
click at [389, 362] on div at bounding box center [669, 367] width 960 height 25
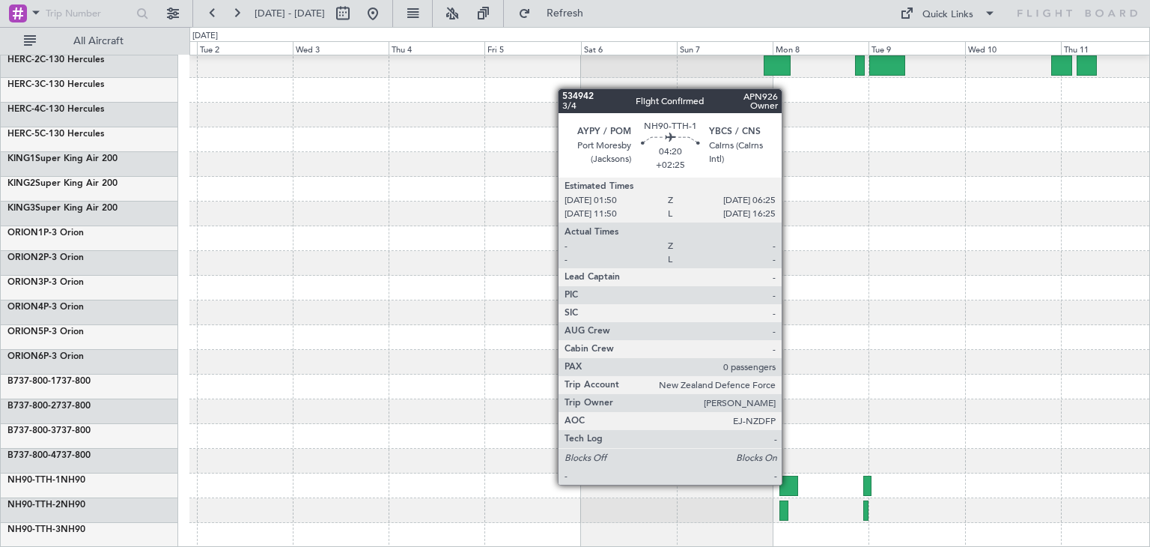
click at [789, 483] on div at bounding box center [789, 486] width 19 height 20
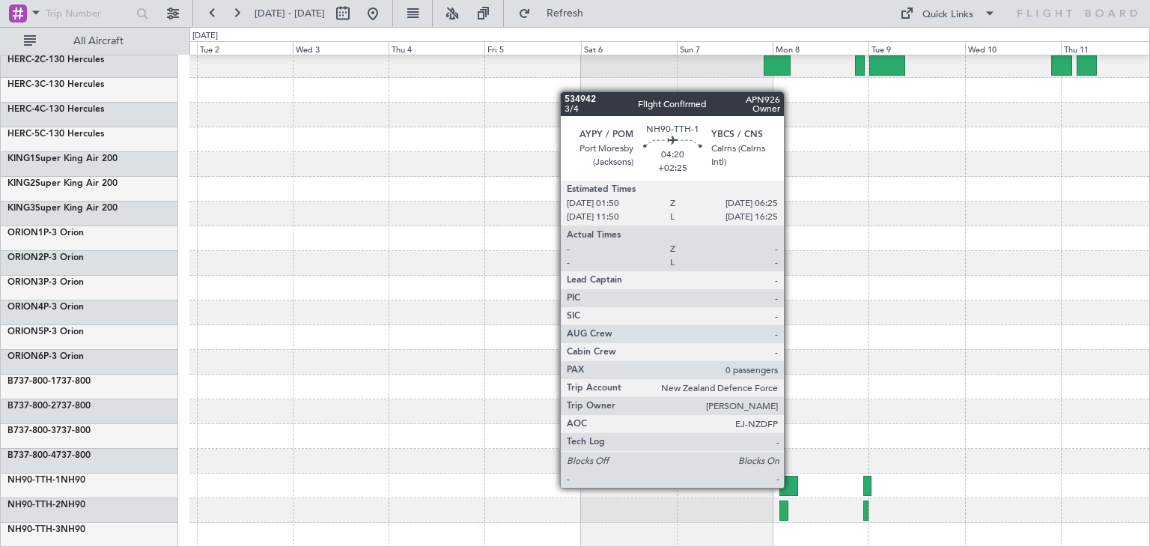
click at [791, 486] on div at bounding box center [789, 486] width 19 height 20
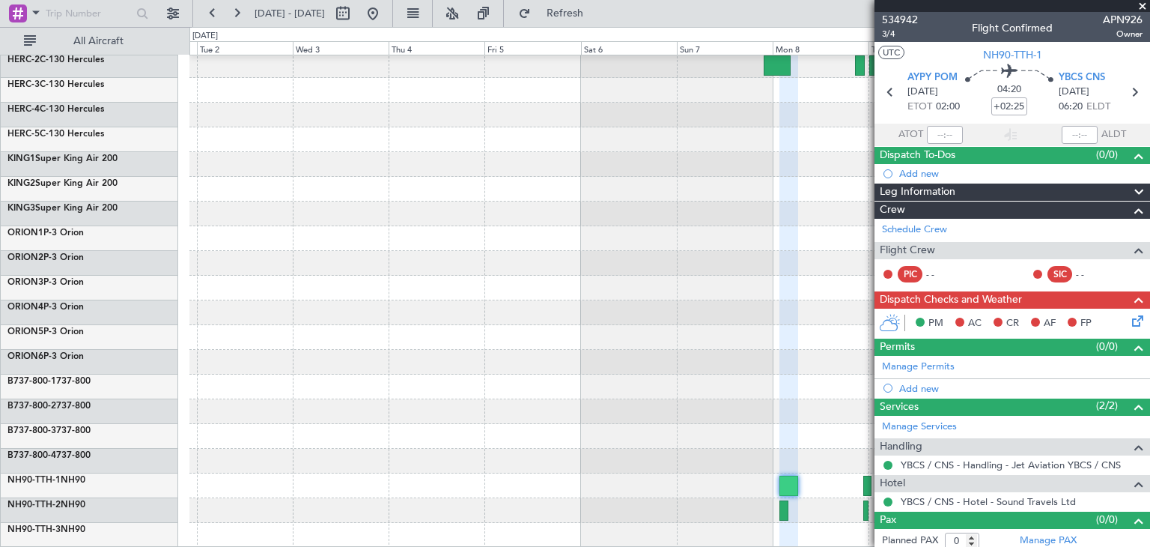
click at [1143, 1] on span at bounding box center [1142, 6] width 15 height 13
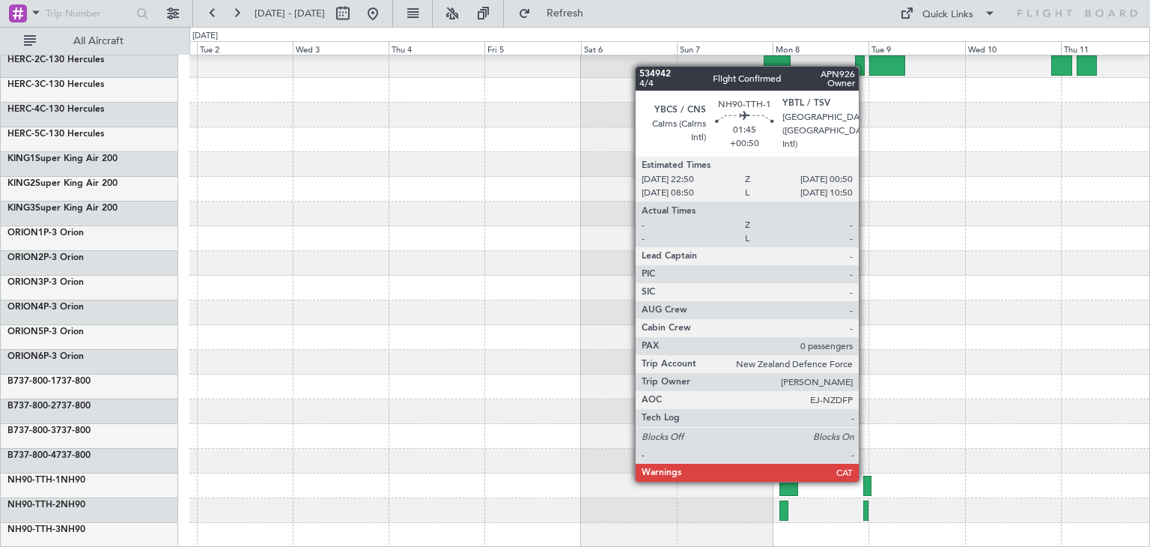
click at [866, 479] on div at bounding box center [868, 486] width 8 height 20
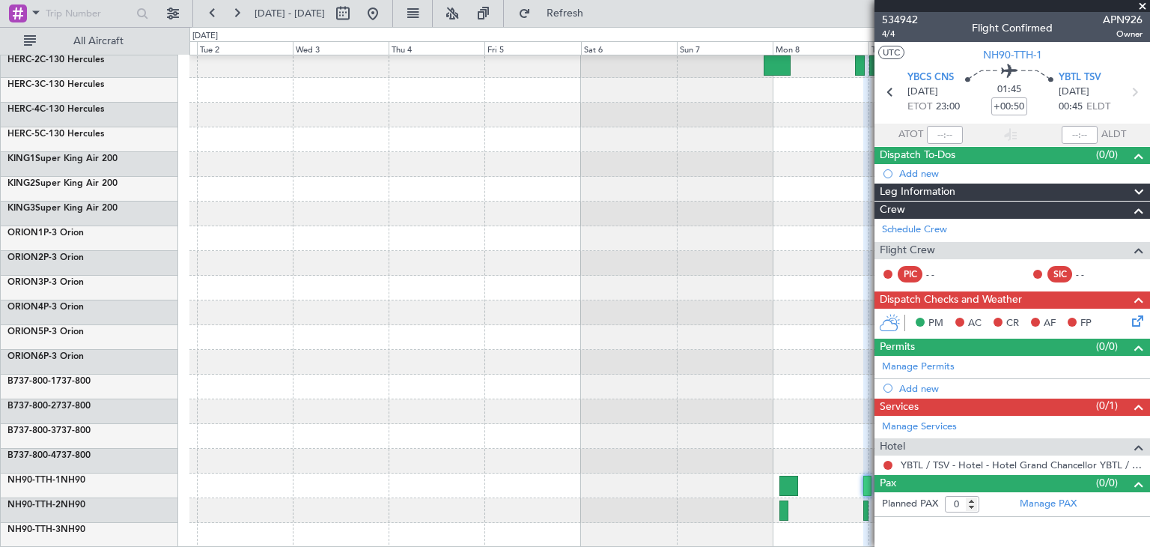
click at [1145, 4] on span at bounding box center [1142, 6] width 15 height 13
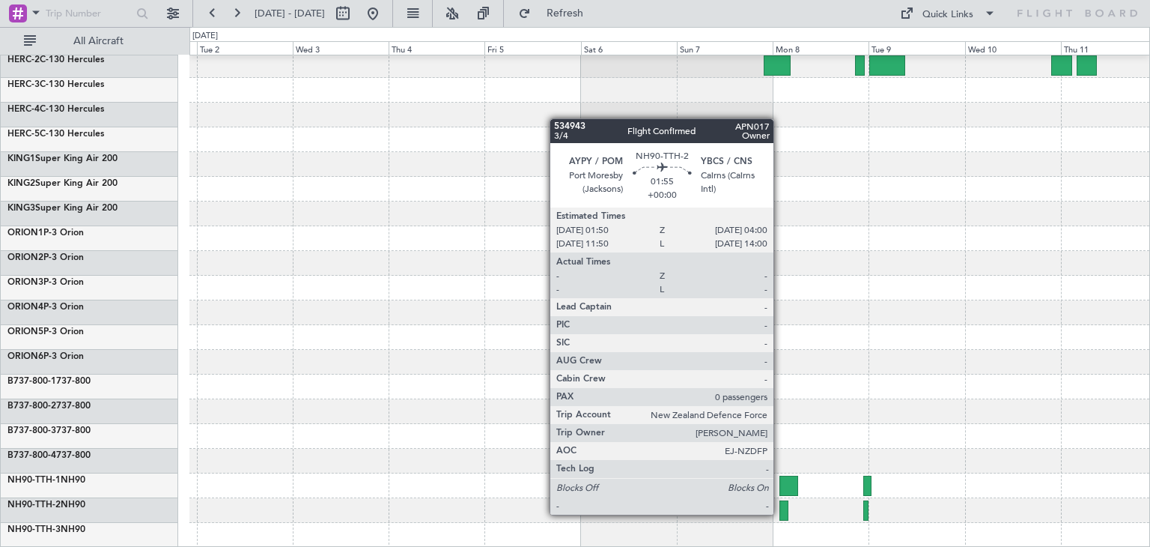
click at [780, 513] on div at bounding box center [784, 510] width 9 height 20
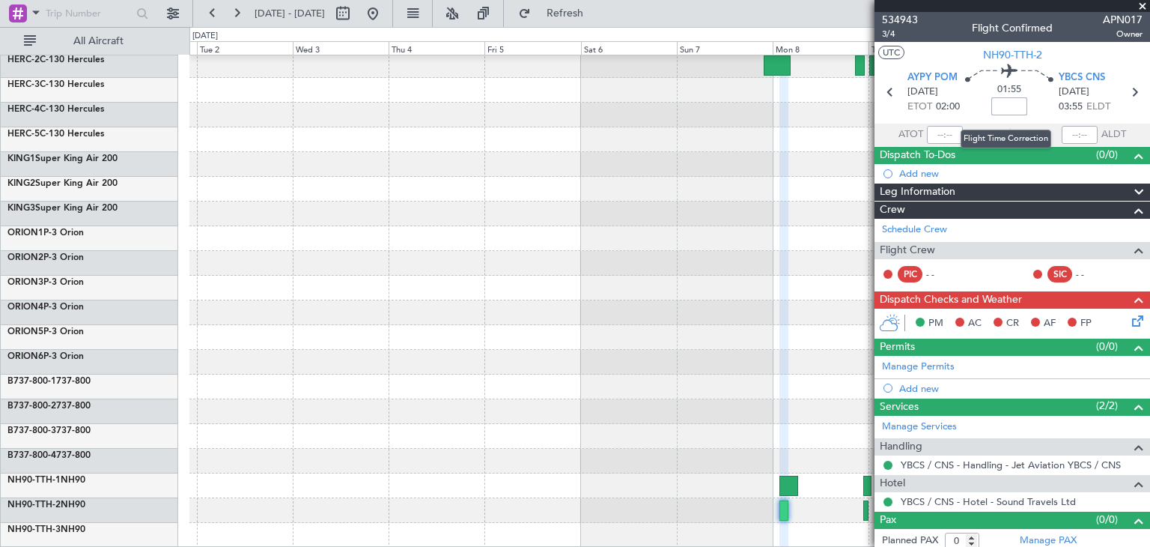
click at [1005, 102] on input at bounding box center [1010, 106] width 36 height 18
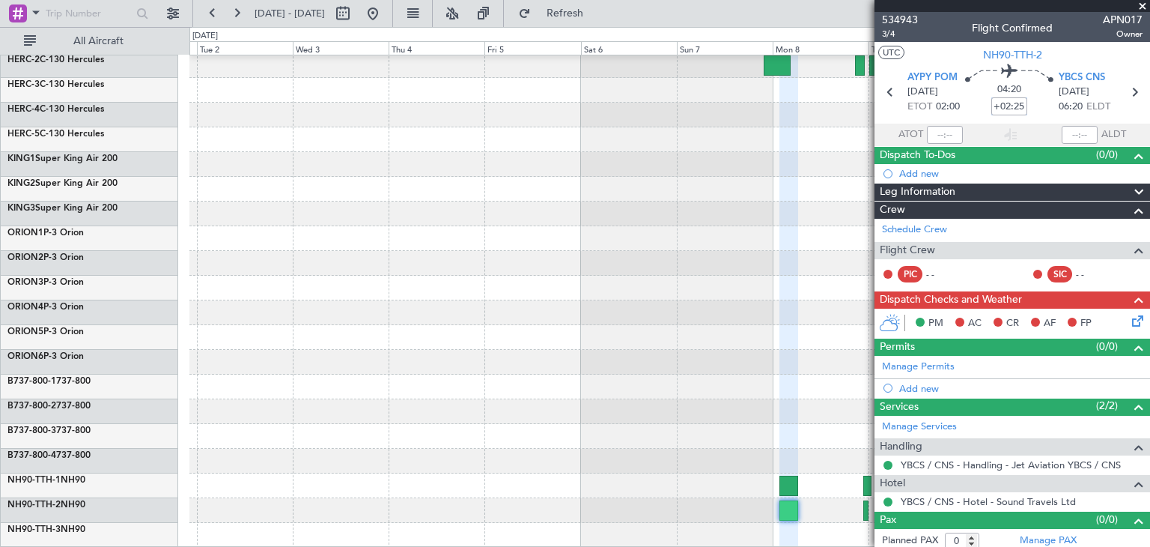
type input "+02:25"
click at [1144, 4] on span at bounding box center [1142, 6] width 15 height 13
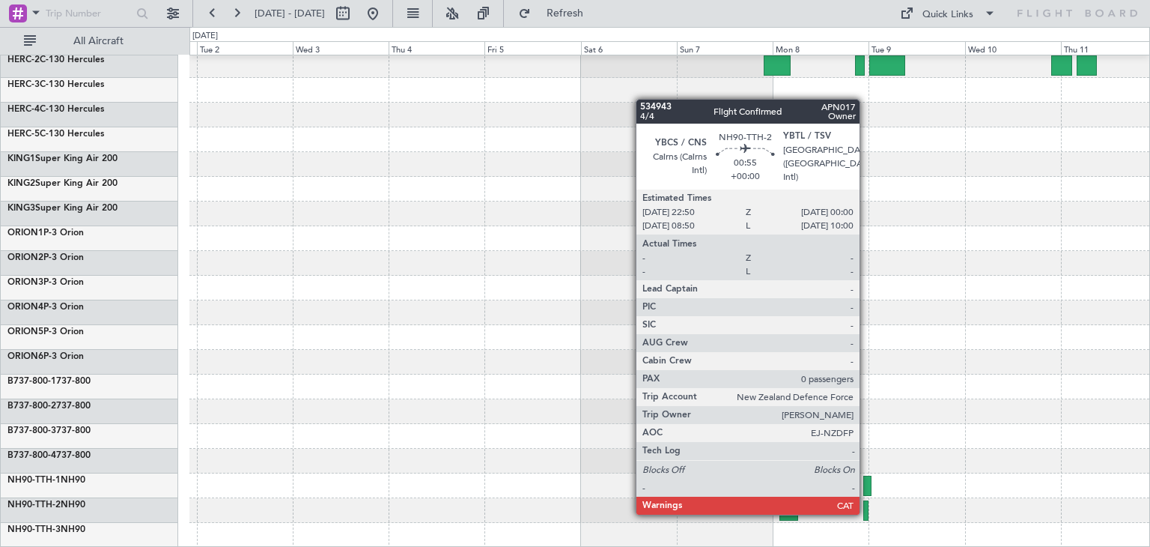
click at [867, 512] on div at bounding box center [866, 510] width 5 height 20
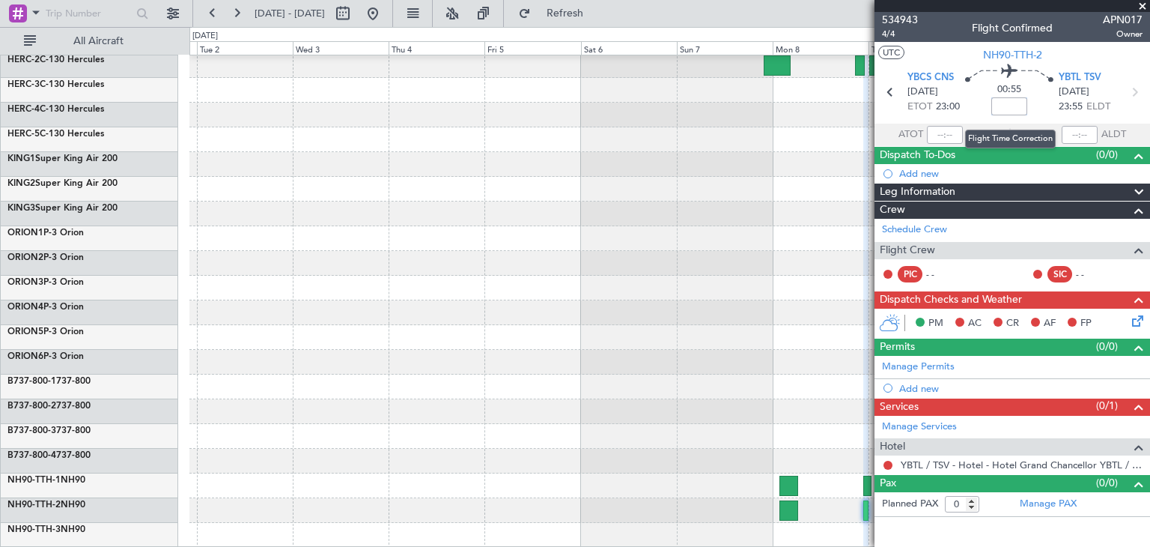
click at [1013, 103] on input at bounding box center [1010, 106] width 36 height 18
type input "+01:00"
drag, startPoint x: 995, startPoint y: 105, endPoint x: 1030, endPoint y: 105, distance: 34.5
click at [1030, 105] on div "01:55 +01:00" at bounding box center [1009, 91] width 99 height 55
type input "+00:00"
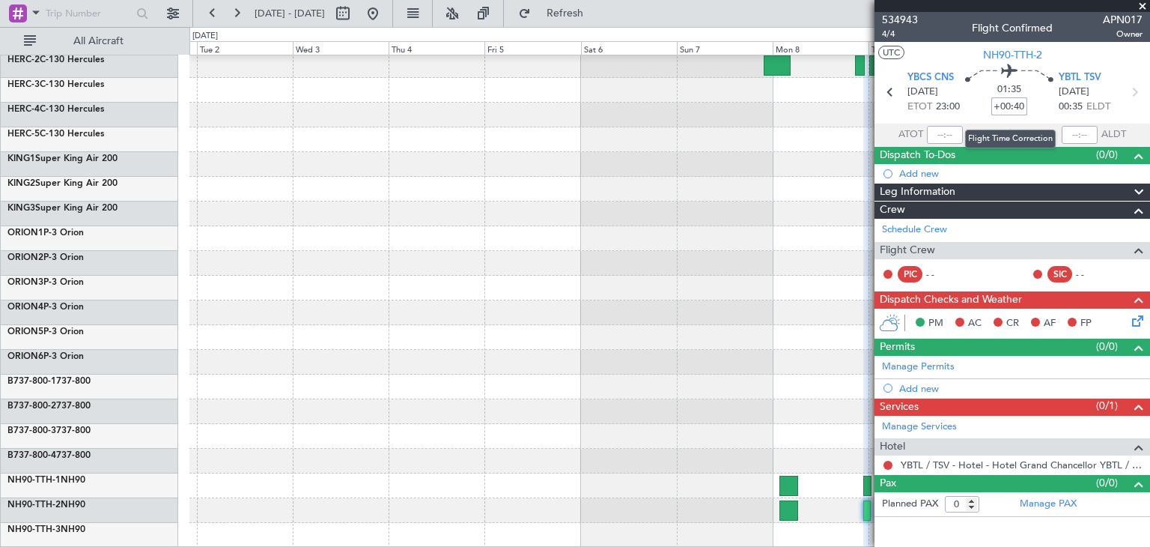
drag, startPoint x: 998, startPoint y: 106, endPoint x: 1025, endPoint y: 103, distance: 27.1
click at [1025, 103] on input "+00:40" at bounding box center [1010, 106] width 36 height 18
type input "+00:00"
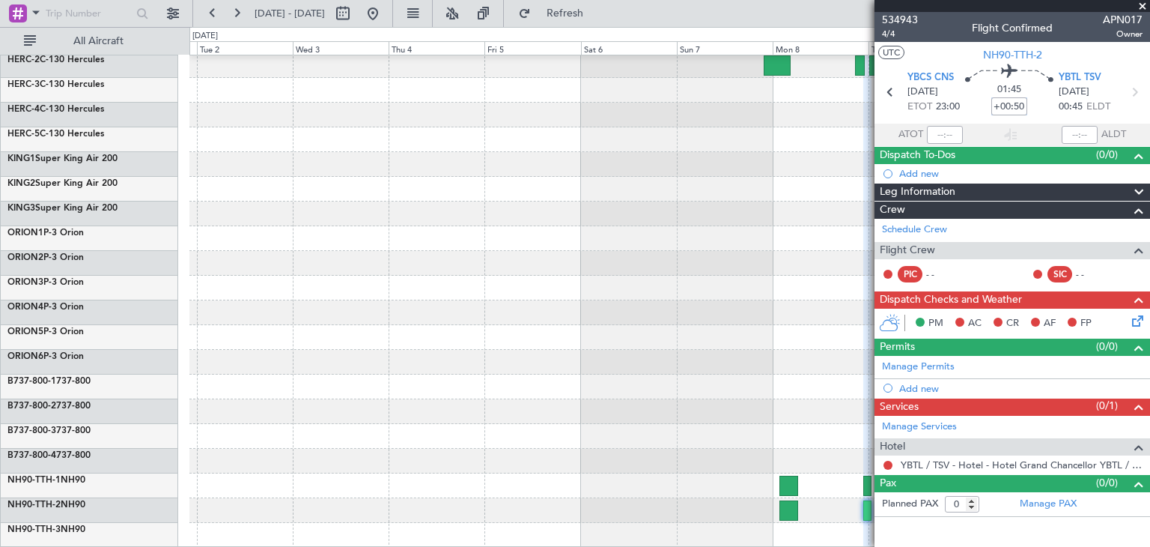
type input "+00:50"
click at [1147, 1] on span at bounding box center [1142, 6] width 15 height 13
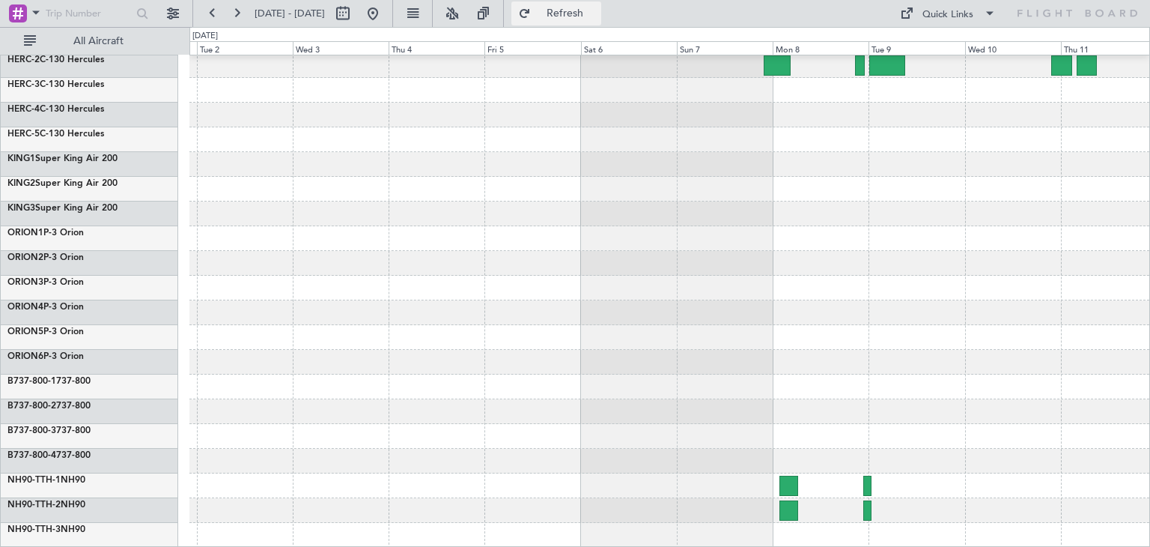
click at [597, 11] on span "Refresh" at bounding box center [565, 13] width 63 height 10
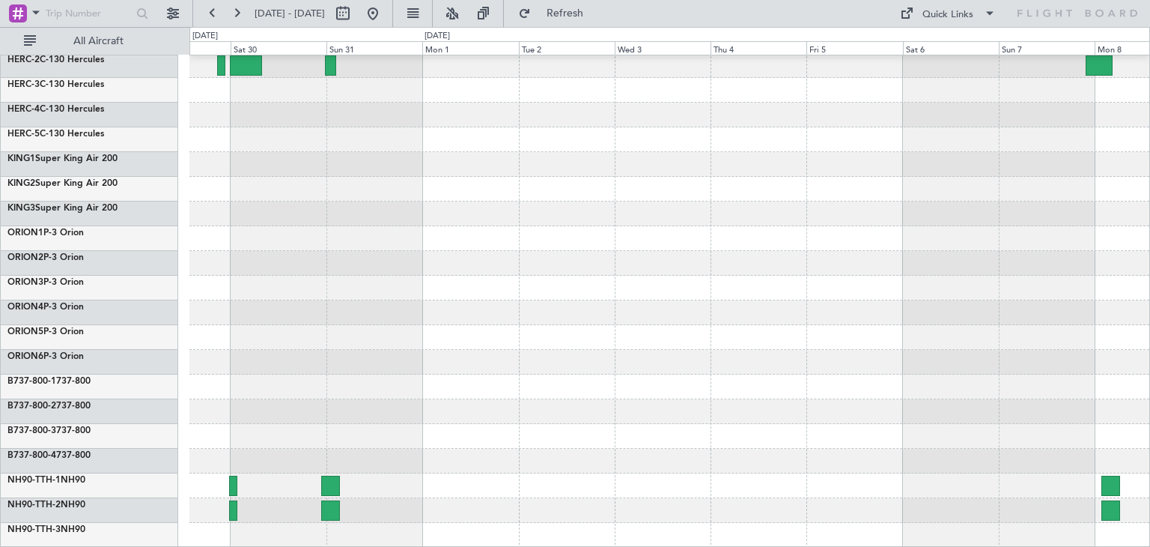
scroll to position [126, 0]
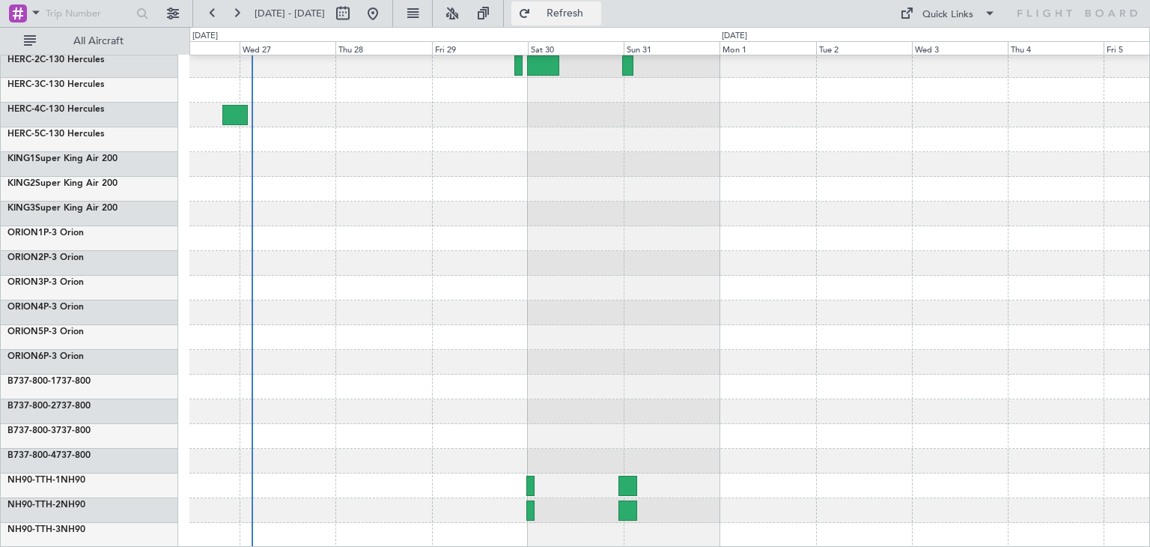
click at [593, 16] on span "Refresh" at bounding box center [565, 13] width 63 height 10
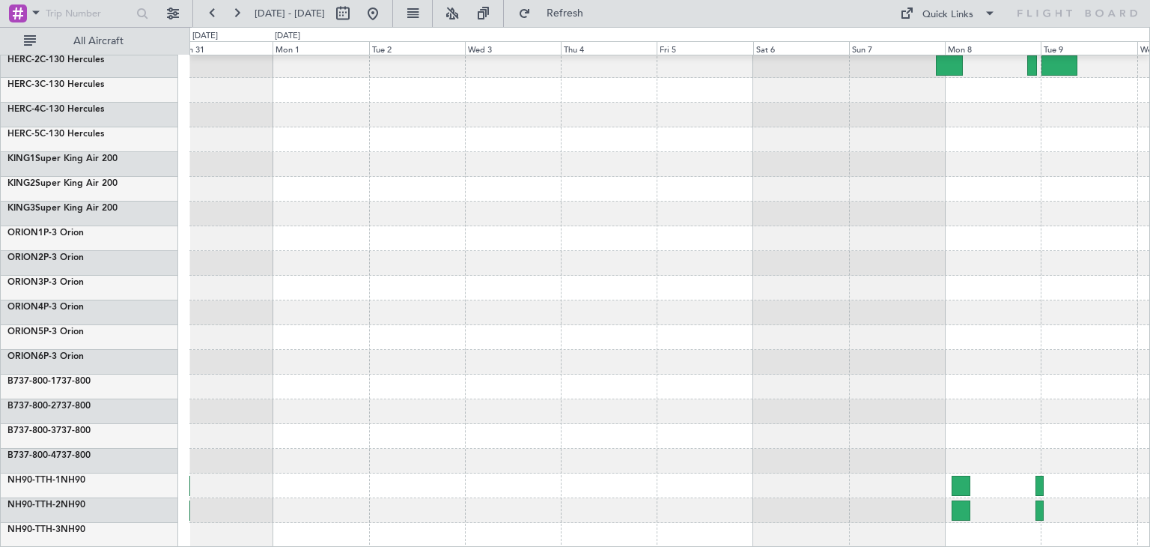
click at [404, 425] on div at bounding box center [669, 436] width 960 height 25
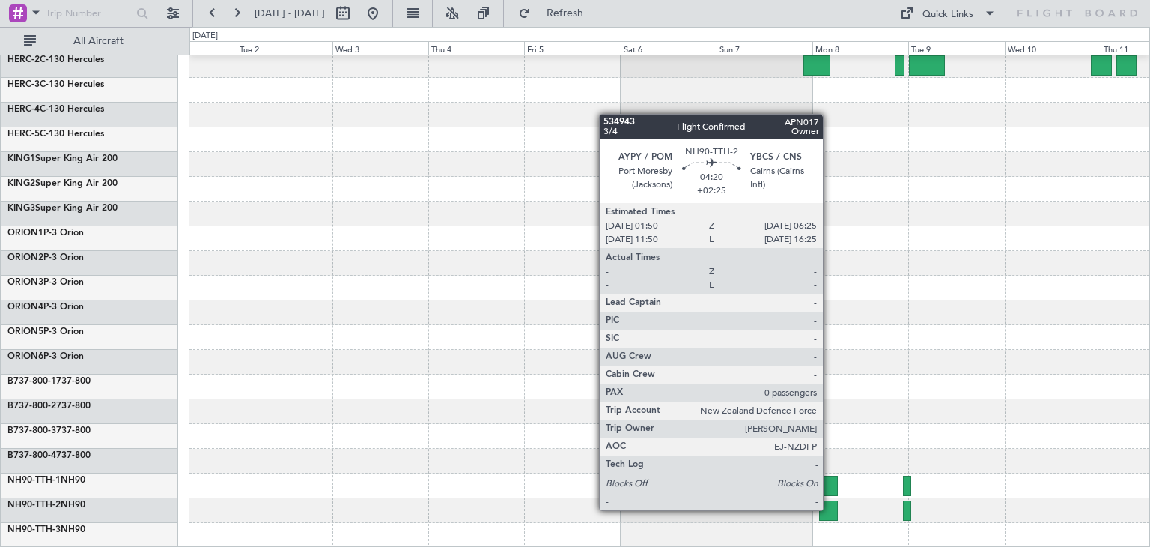
click at [830, 509] on div at bounding box center [828, 510] width 19 height 20
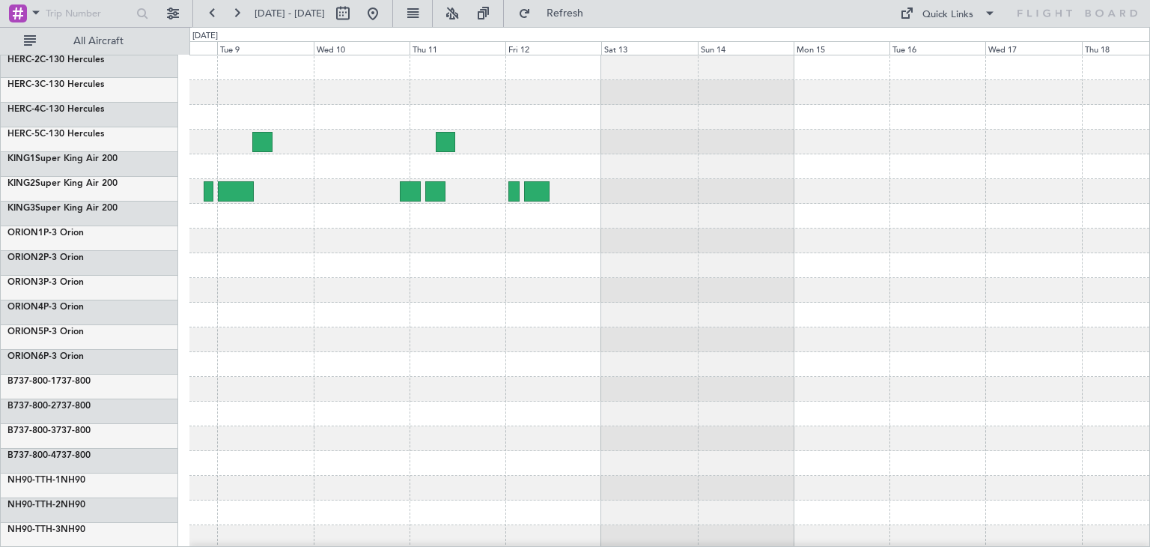
scroll to position [0, 0]
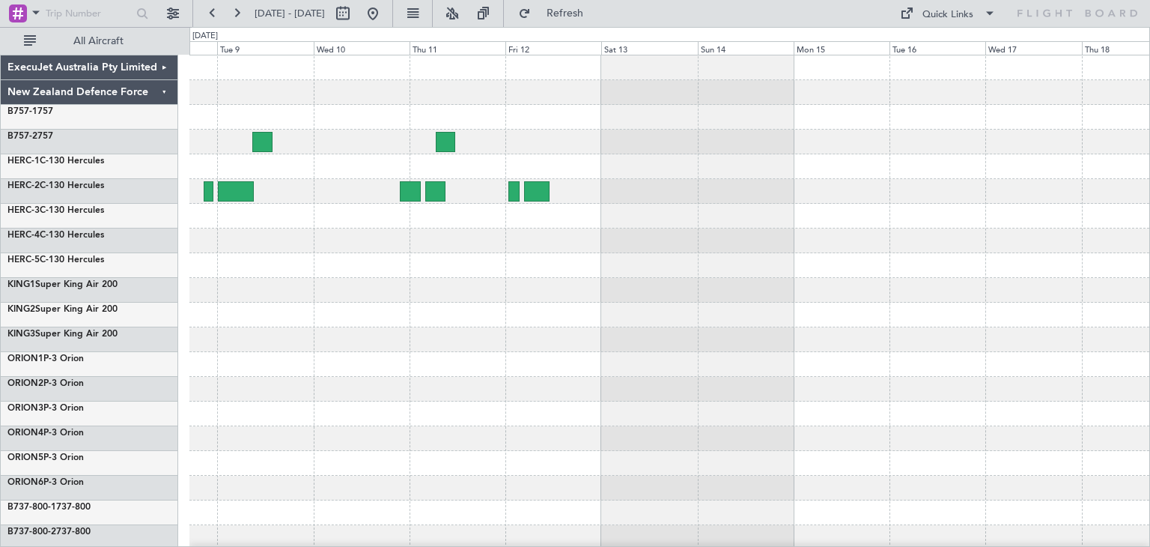
click at [172, 376] on div "ExecuJet Australia Pty Limited New Zealand Defence Force B757-1 757 B757-2 757 …" at bounding box center [575, 287] width 1150 height 520
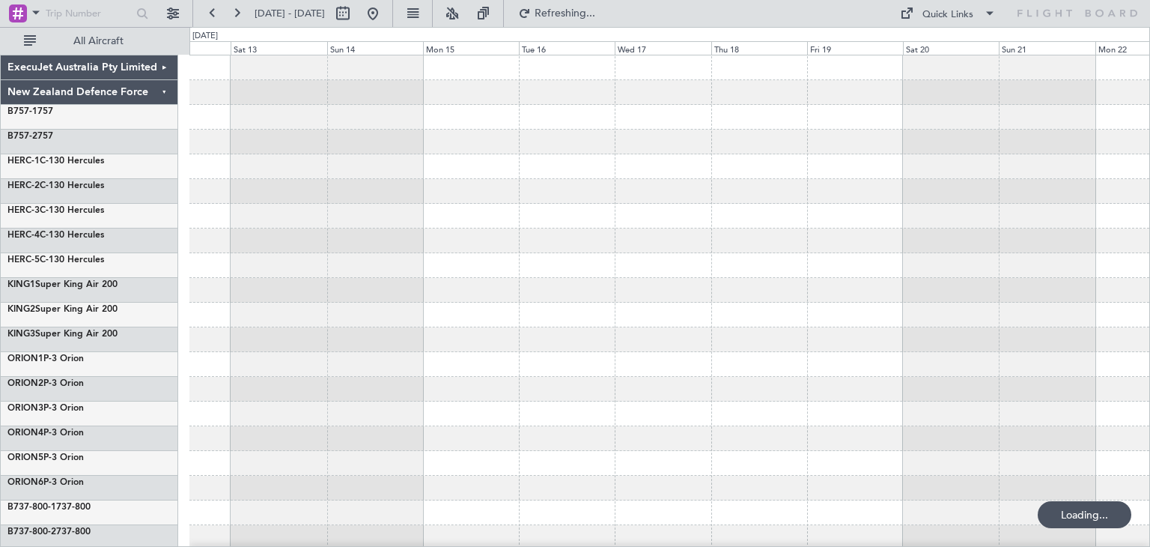
click at [512, 355] on div at bounding box center [669, 364] width 960 height 618
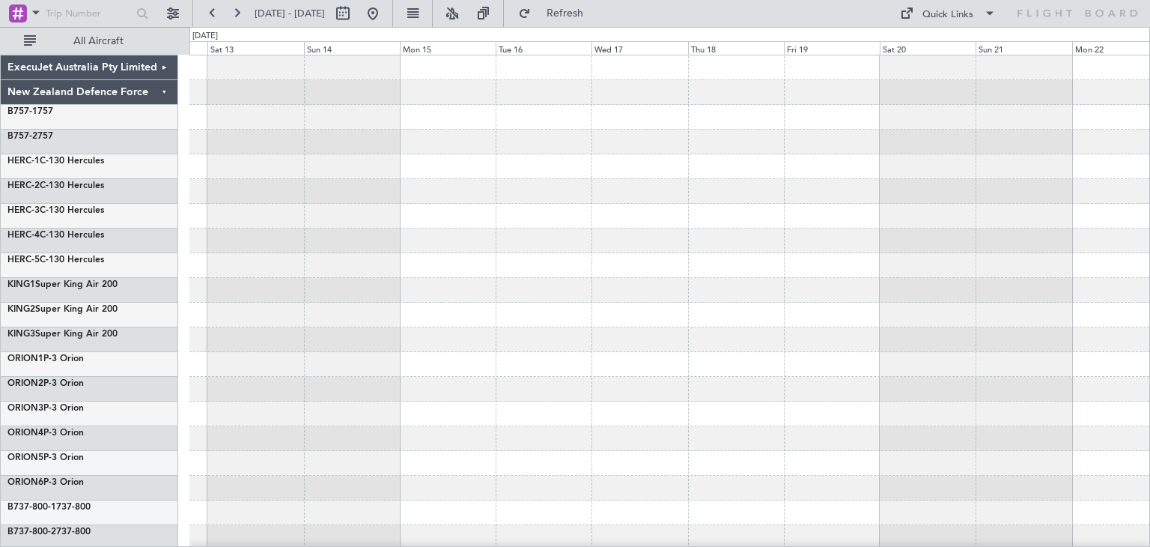
click at [527, 201] on div at bounding box center [669, 191] width 960 height 25
click at [525, 159] on div at bounding box center [669, 166] width 960 height 25
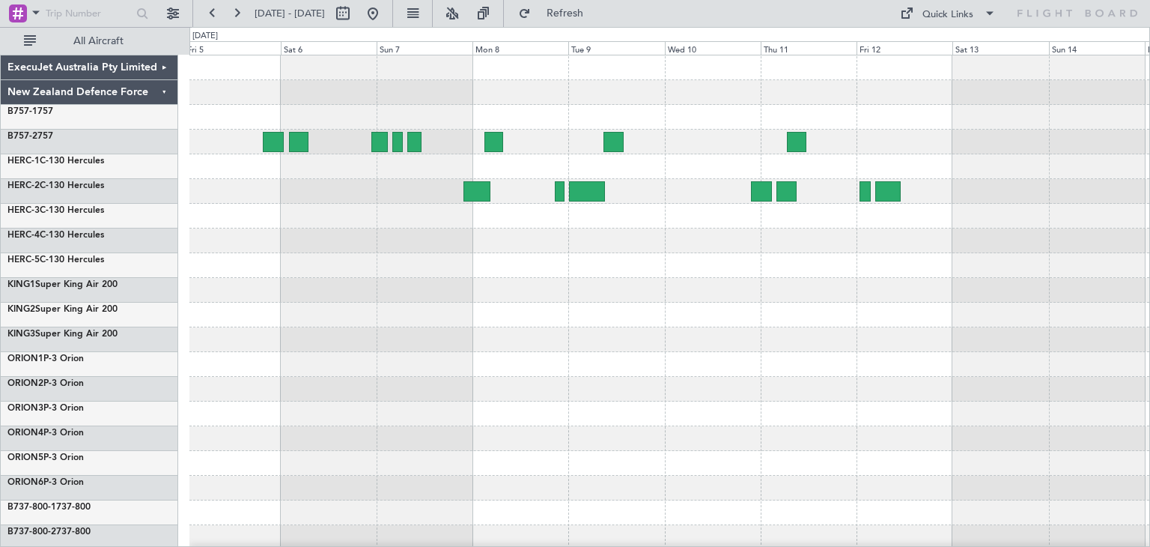
click at [1123, 341] on div at bounding box center [669, 364] width 960 height 618
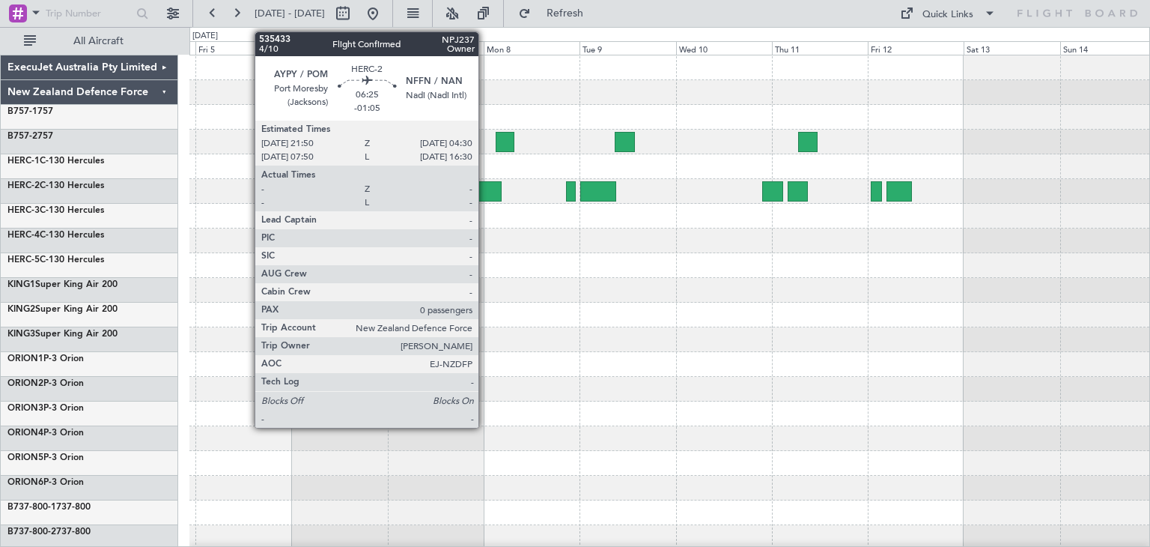
click at [485, 185] on div at bounding box center [488, 191] width 27 height 20
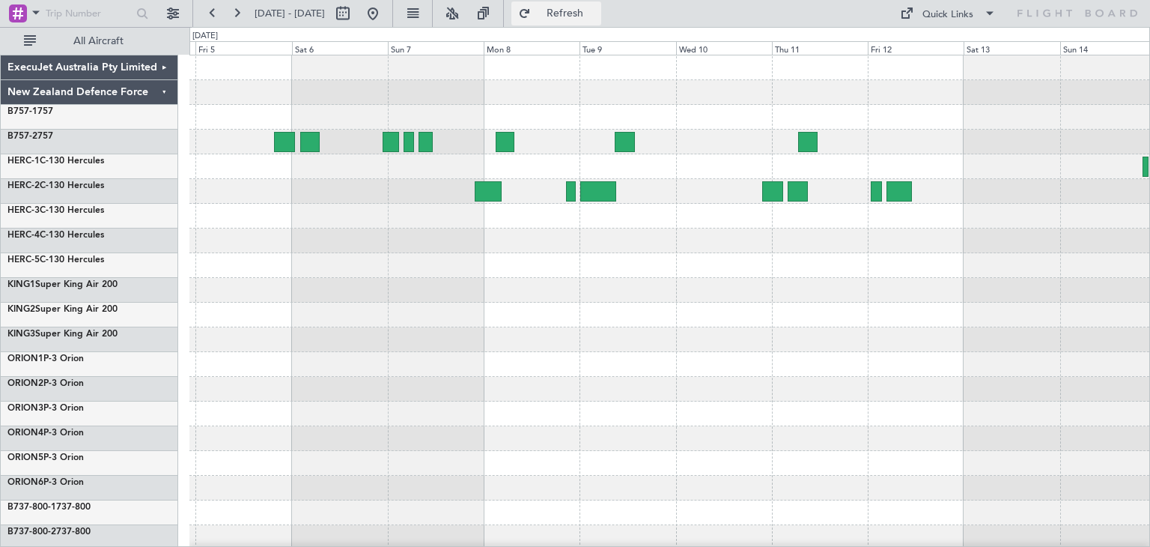
click at [597, 15] on span "Refresh" at bounding box center [565, 13] width 63 height 10
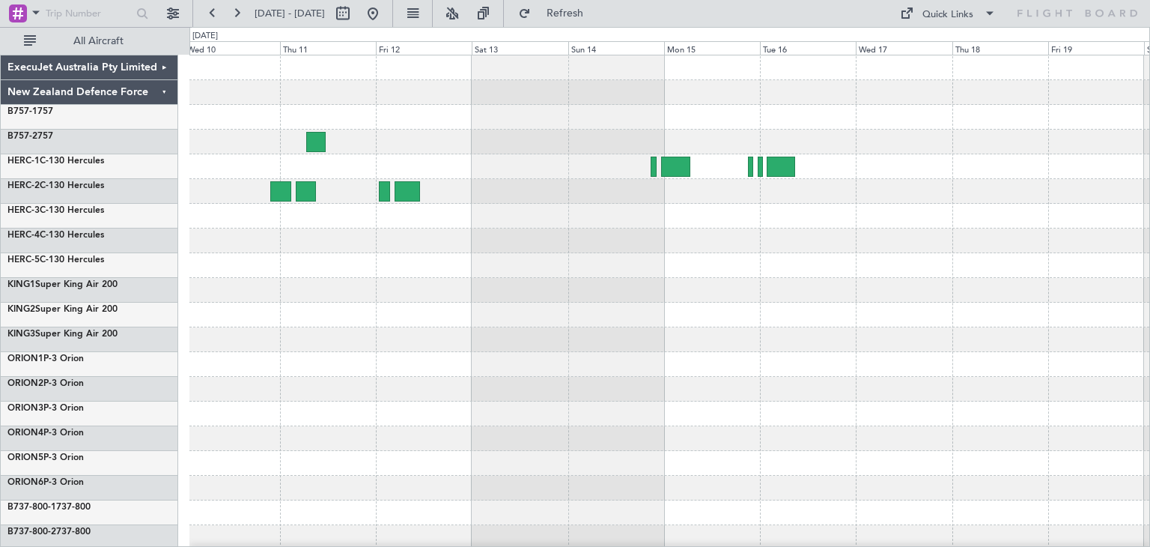
click at [123, 350] on div "ExecuJet Australia Pty Limited New Zealand Defence Force B757-1 757 B757-2 757 …" at bounding box center [575, 287] width 1150 height 520
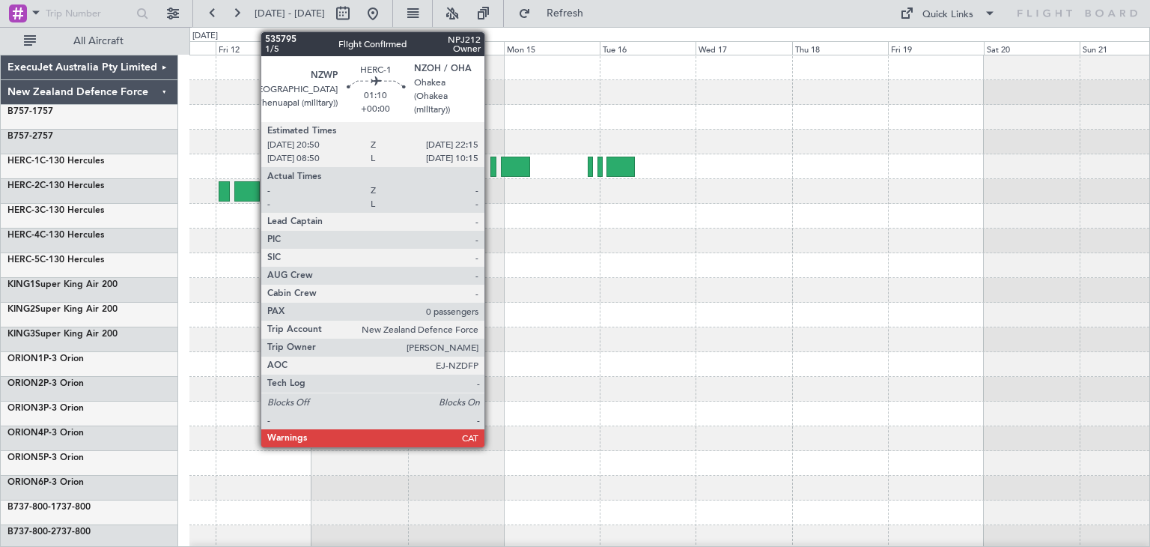
click at [491, 166] on div at bounding box center [494, 167] width 6 height 20
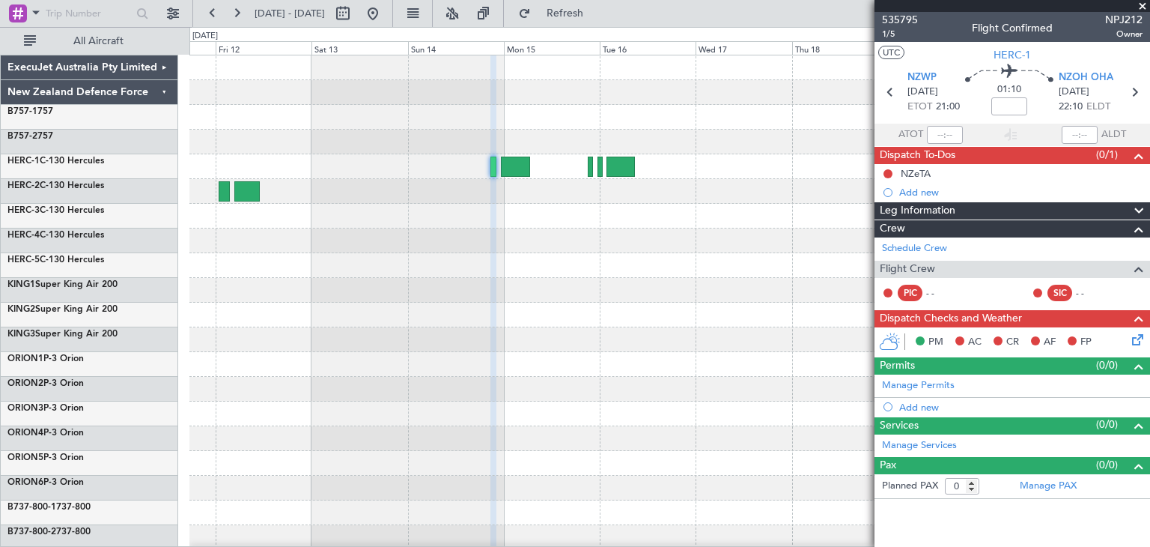
click at [1141, 7] on span at bounding box center [1142, 6] width 15 height 13
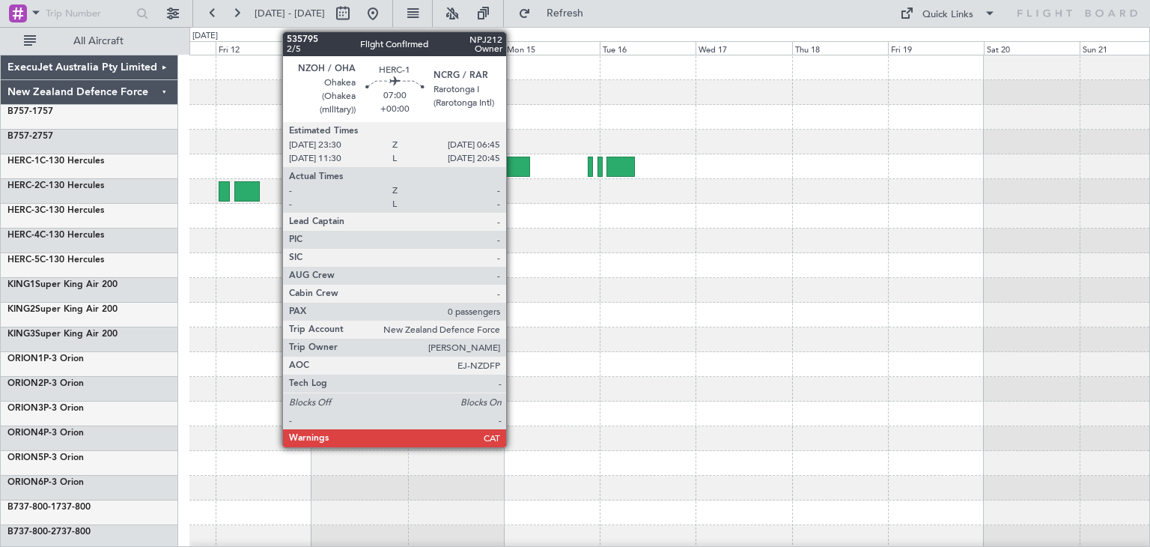
click at [512, 163] on div at bounding box center [515, 167] width 29 height 20
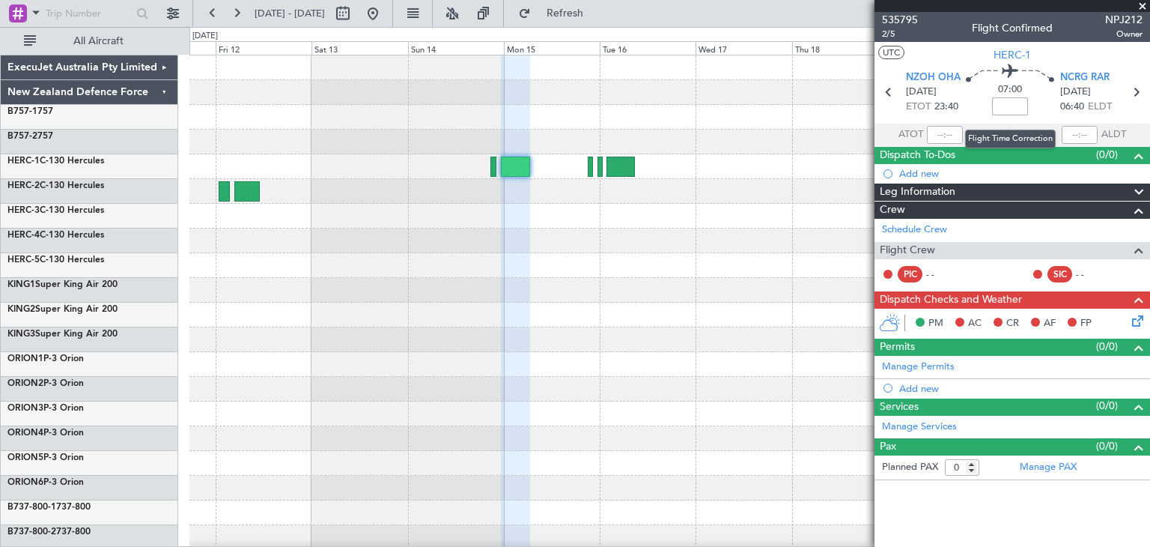
click at [1006, 105] on input at bounding box center [1010, 106] width 36 height 18
type input "-01:20"
click at [1142, 2] on span at bounding box center [1142, 6] width 15 height 13
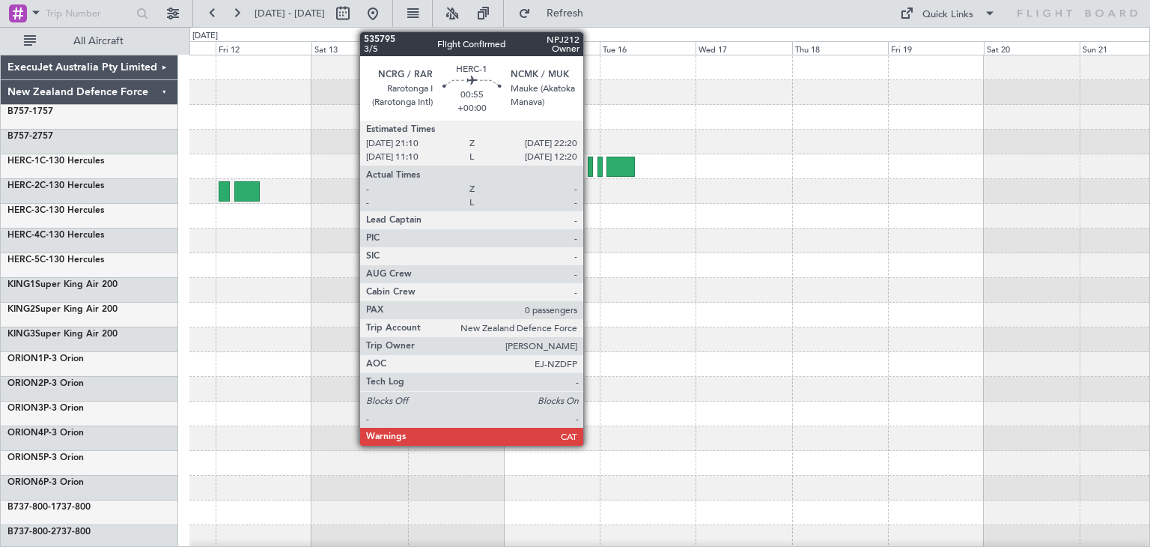
click at [590, 166] on div at bounding box center [590, 167] width 5 height 20
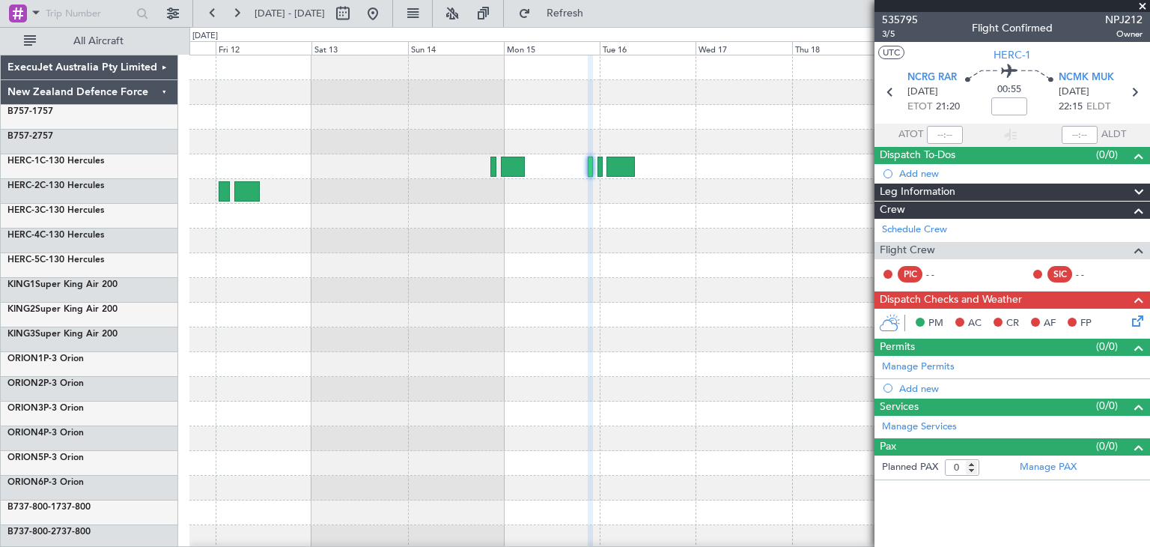
click at [1141, 7] on span at bounding box center [1142, 6] width 15 height 13
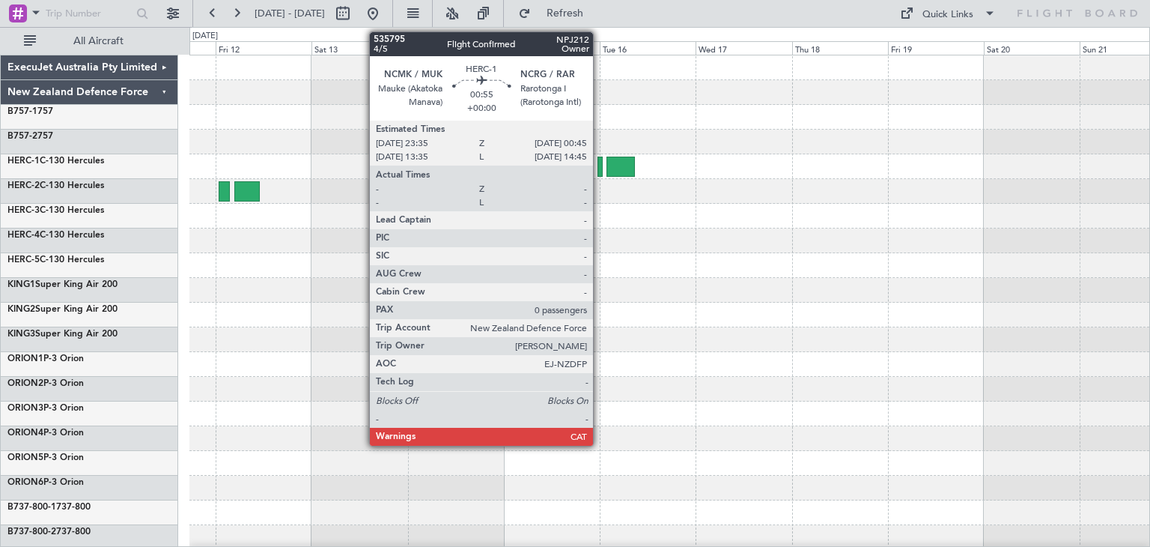
click at [600, 161] on div at bounding box center [600, 167] width 5 height 20
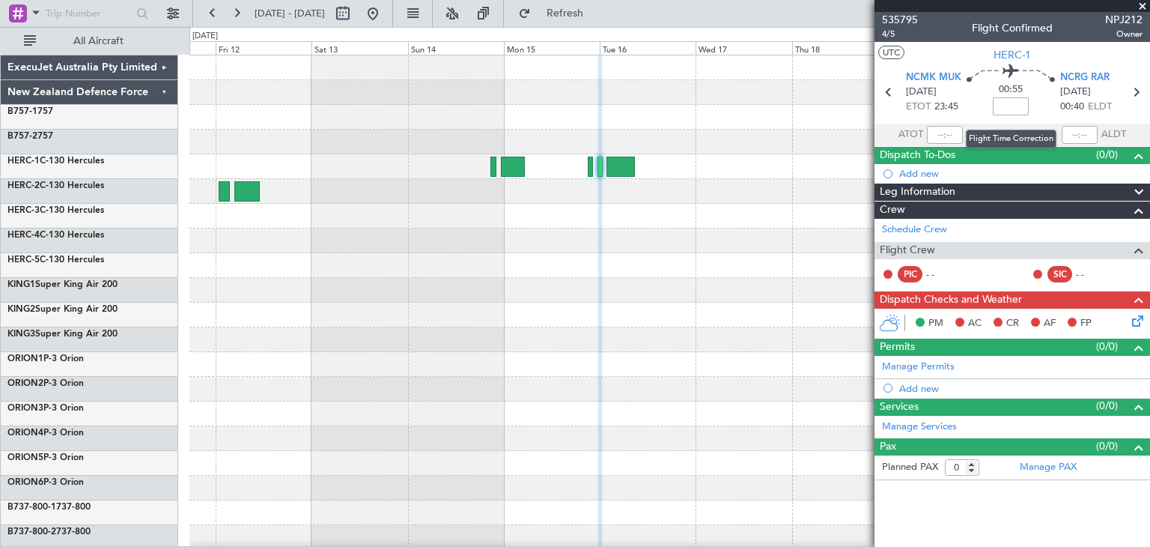
click at [1014, 103] on input at bounding box center [1011, 106] width 36 height 18
drag, startPoint x: 999, startPoint y: 107, endPoint x: 1026, endPoint y: 103, distance: 27.3
click at [1026, 103] on input "-00:00" at bounding box center [1011, 106] width 36 height 18
type input "-00:05"
click at [1144, 5] on span at bounding box center [1142, 6] width 15 height 13
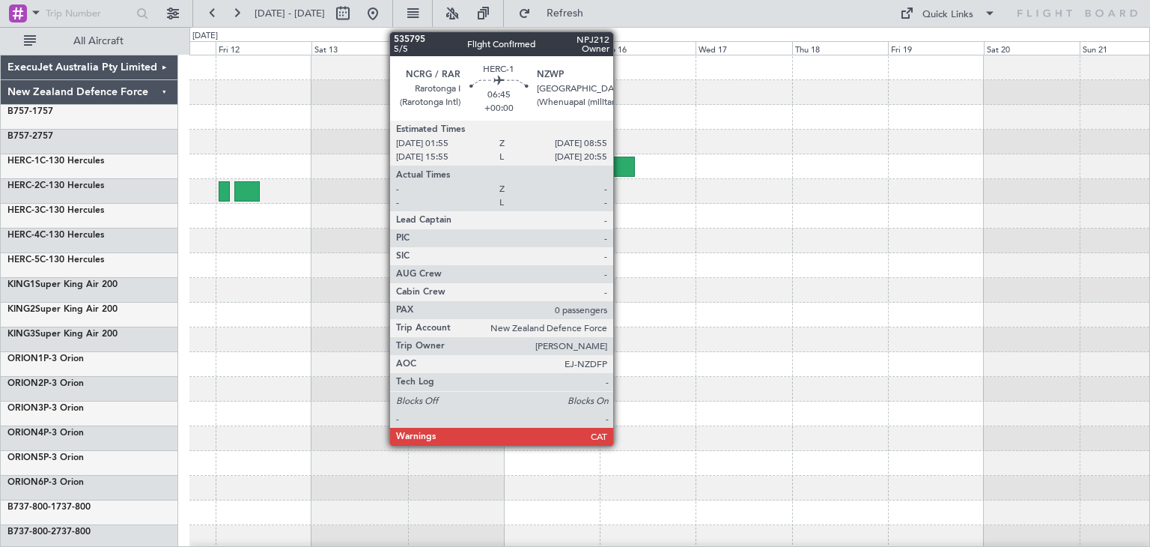
click at [620, 161] on div at bounding box center [621, 167] width 28 height 20
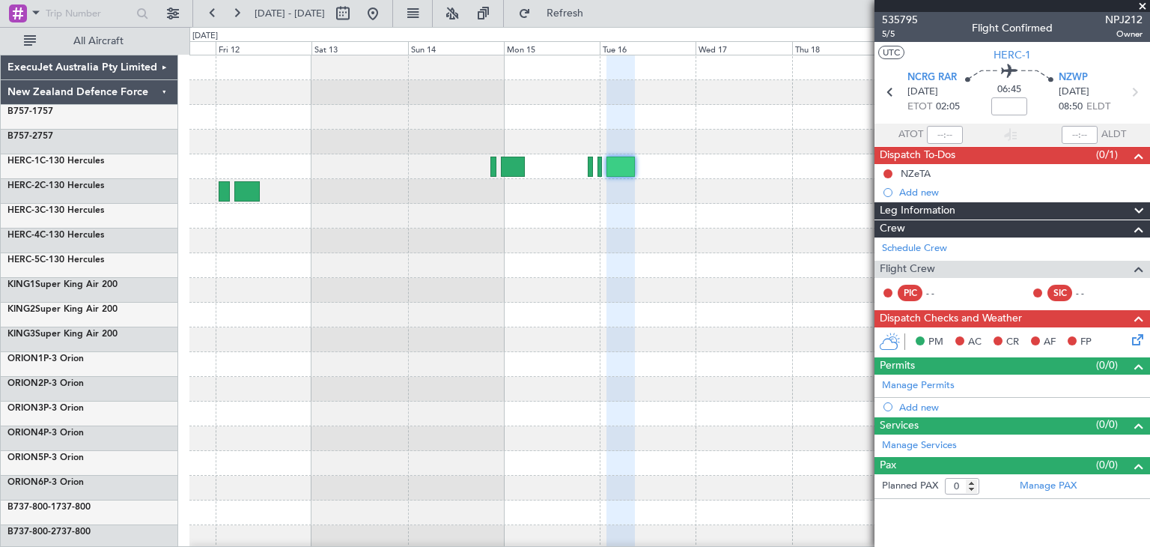
click at [1144, 6] on span at bounding box center [1142, 6] width 15 height 13
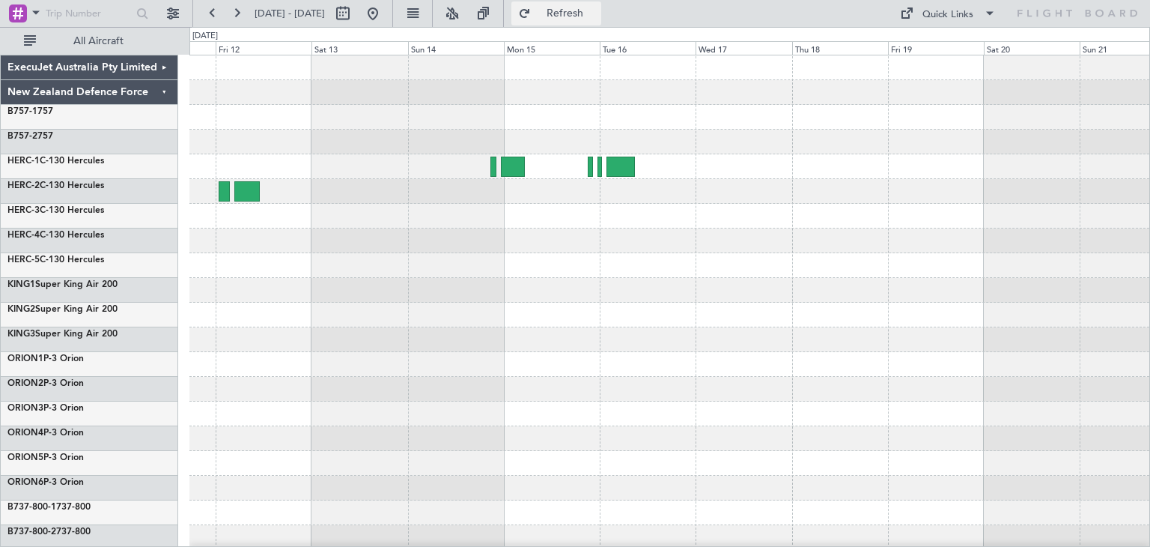
click at [601, 4] on button "Refresh" at bounding box center [557, 13] width 90 height 24
